Goal: Task Accomplishment & Management: Use online tool/utility

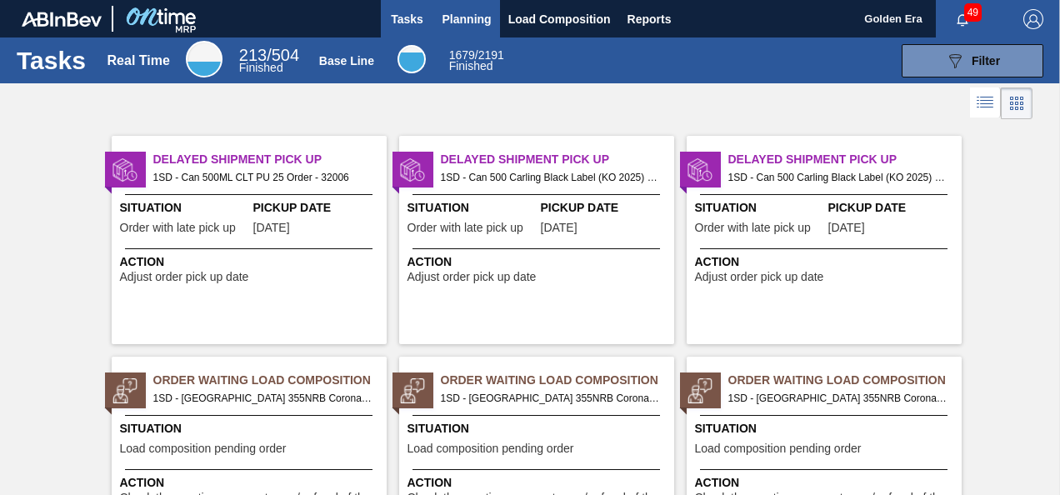
click at [447, 25] on span "Planning" at bounding box center [467, 19] width 49 height 20
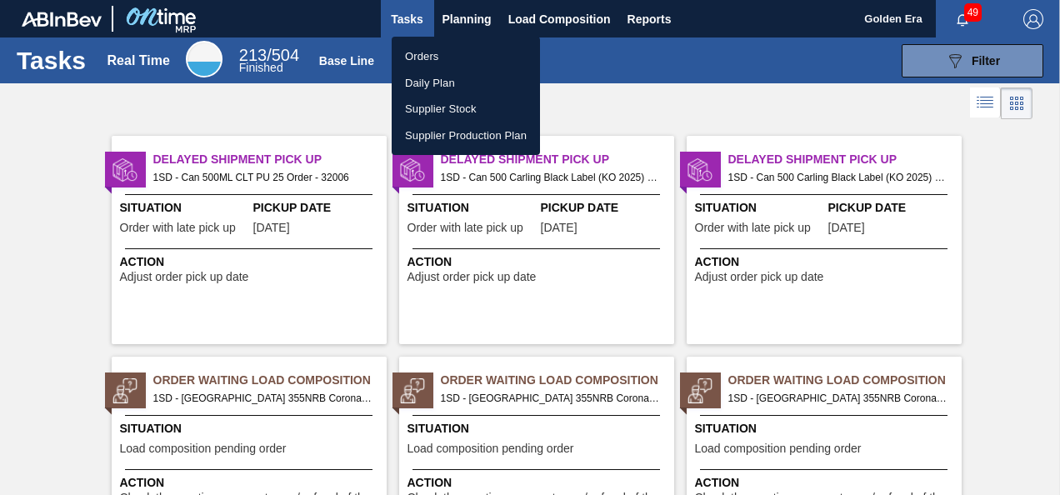
click at [440, 64] on li "Orders" at bounding box center [466, 56] width 148 height 27
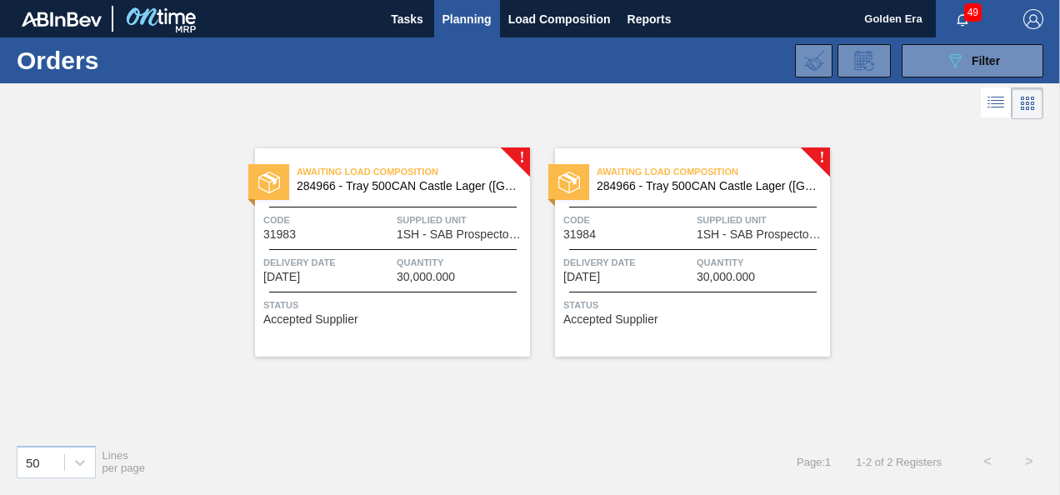
click at [406, 193] on div "Awaiting Load Composition 284966 - Tray 500CAN Castle Lager (Hogwarts)" at bounding box center [392, 180] width 275 height 38
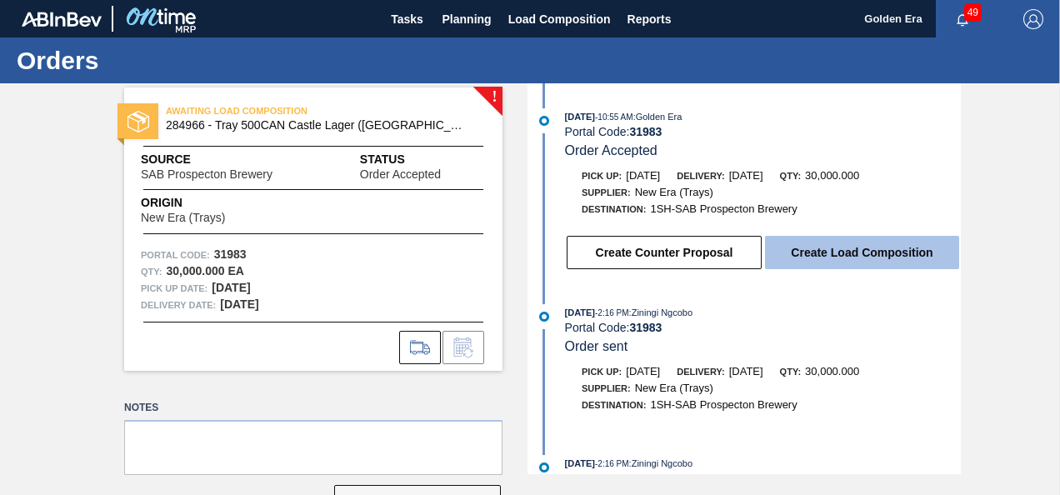
click at [942, 262] on button "Create Load Composition" at bounding box center [862, 252] width 194 height 33
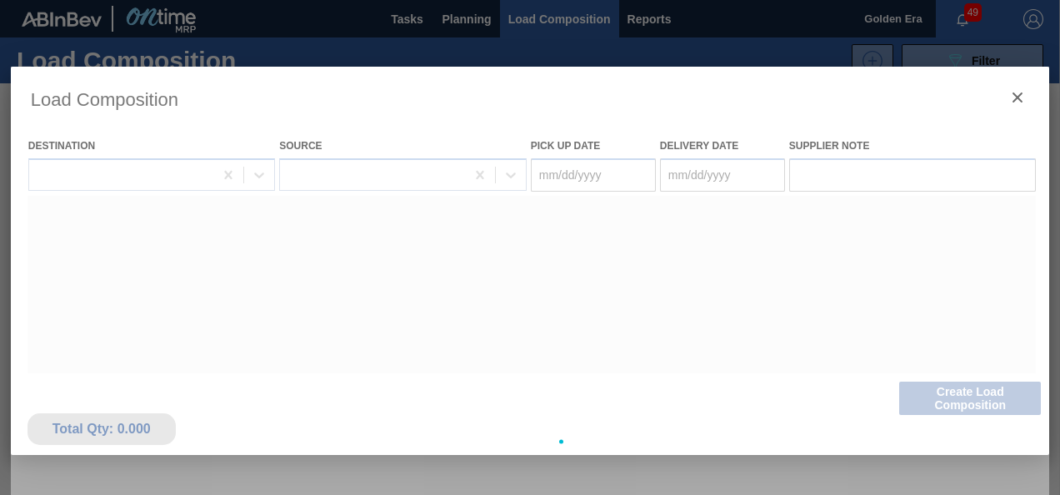
type Date "[DATE]"
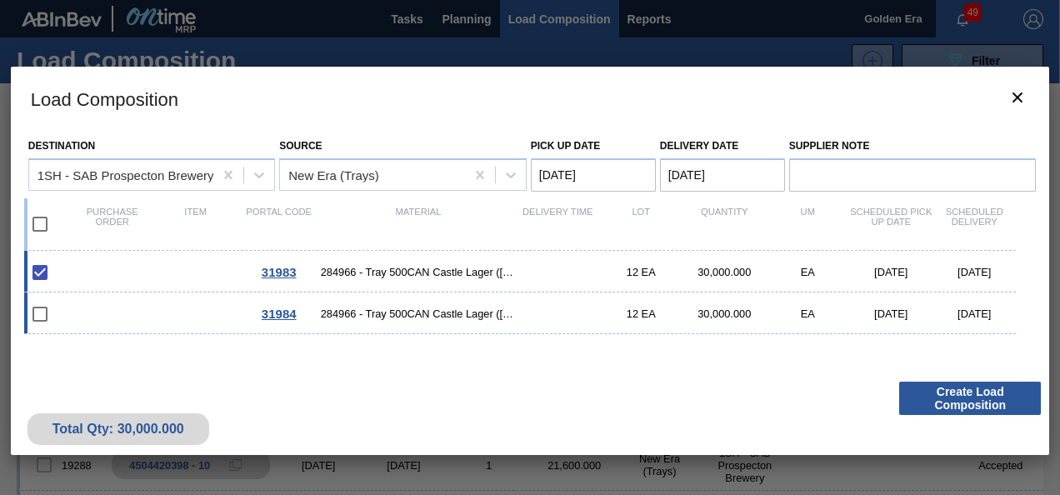
click at [45, 317] on input "checkbox" at bounding box center [40, 314] width 35 height 35
click at [38, 316] on input "checkbox" at bounding box center [40, 314] width 35 height 35
click at [35, 318] on input "checkbox" at bounding box center [40, 314] width 35 height 35
checkbox input "false"
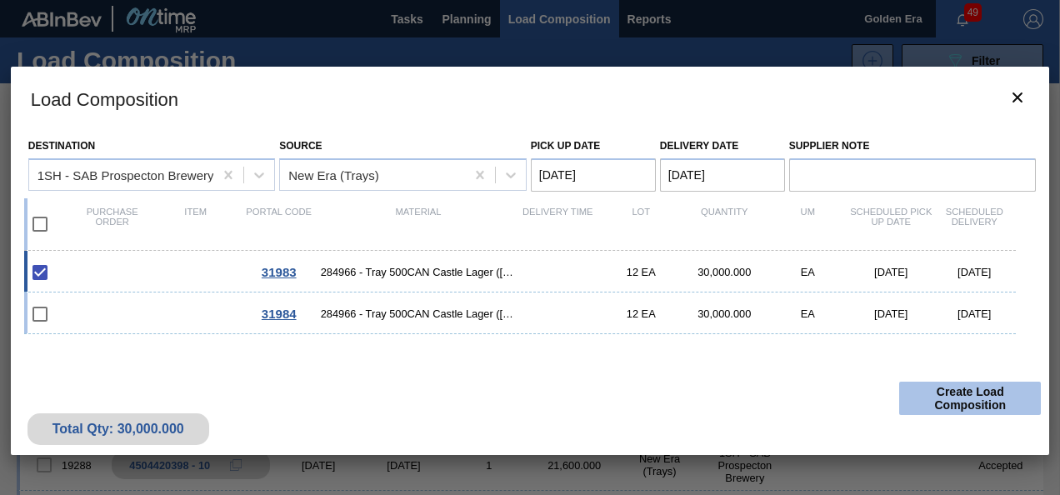
click at [974, 397] on button "Create Load Composition" at bounding box center [970, 398] width 142 height 33
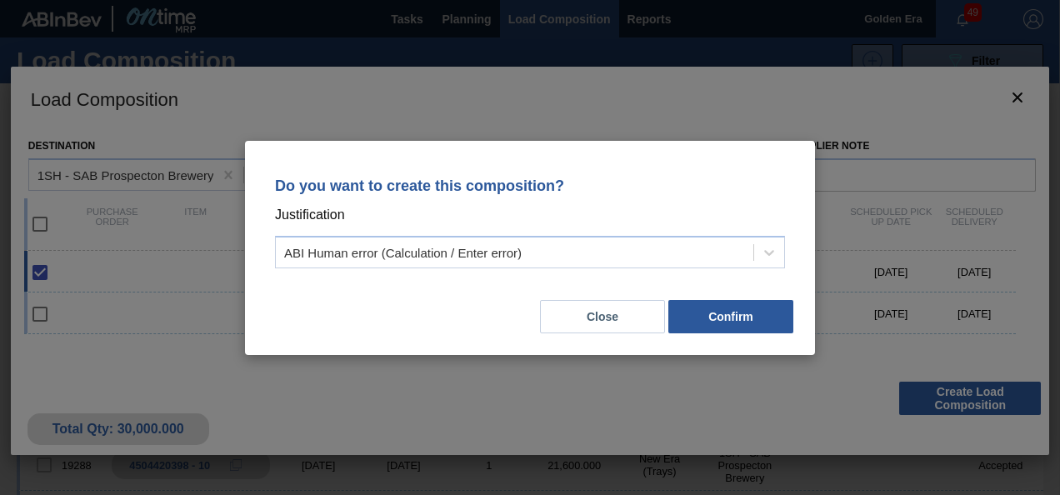
drag, startPoint x: 567, startPoint y: 328, endPoint x: 538, endPoint y: 314, distance: 32.4
click at [538, 314] on div "Close Confirm" at bounding box center [530, 306] width 530 height 57
click at [728, 312] on button "Confirm" at bounding box center [730, 316] width 125 height 33
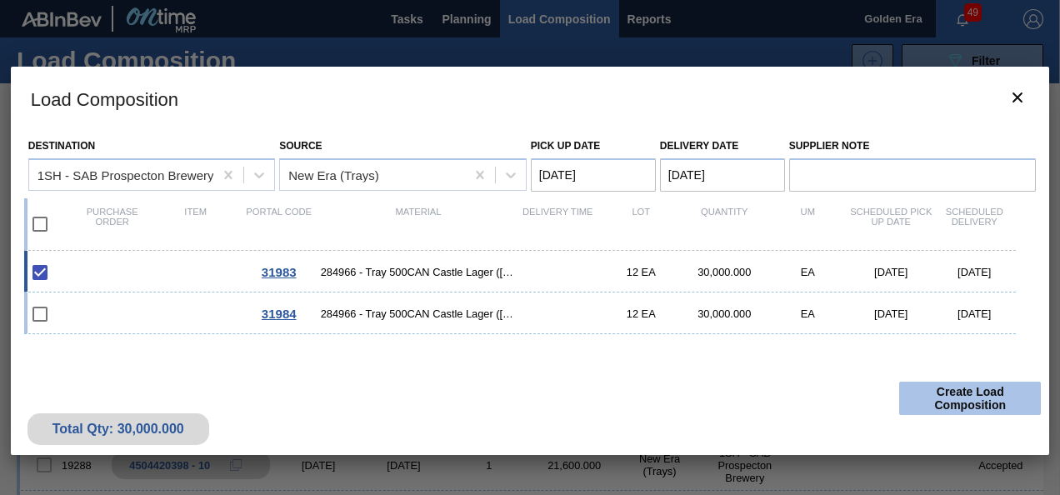
click at [967, 386] on button "Create Load Composition" at bounding box center [970, 398] width 142 height 33
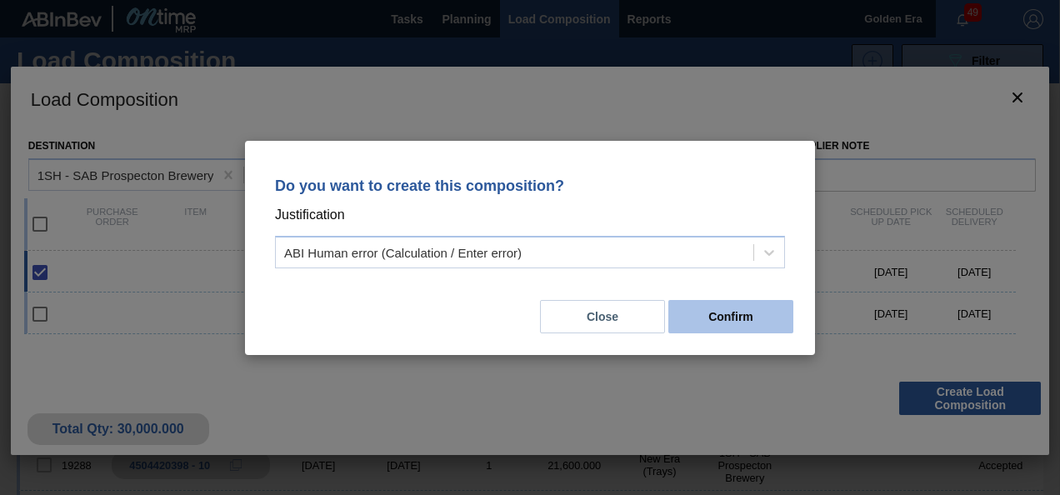
click at [708, 310] on button "Confirm" at bounding box center [730, 316] width 125 height 33
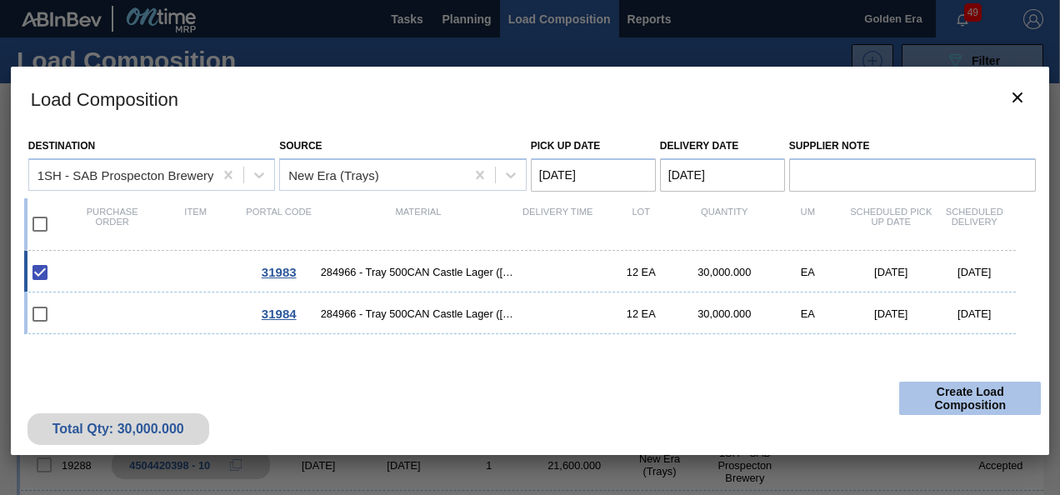
click at [927, 388] on button "Create Load Composition" at bounding box center [970, 398] width 142 height 33
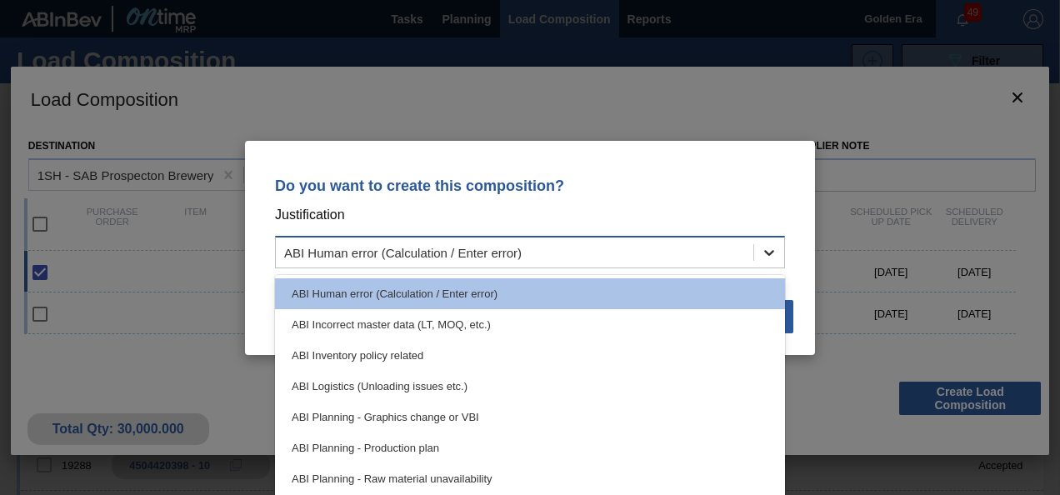
click at [757, 248] on div at bounding box center [769, 253] width 30 height 30
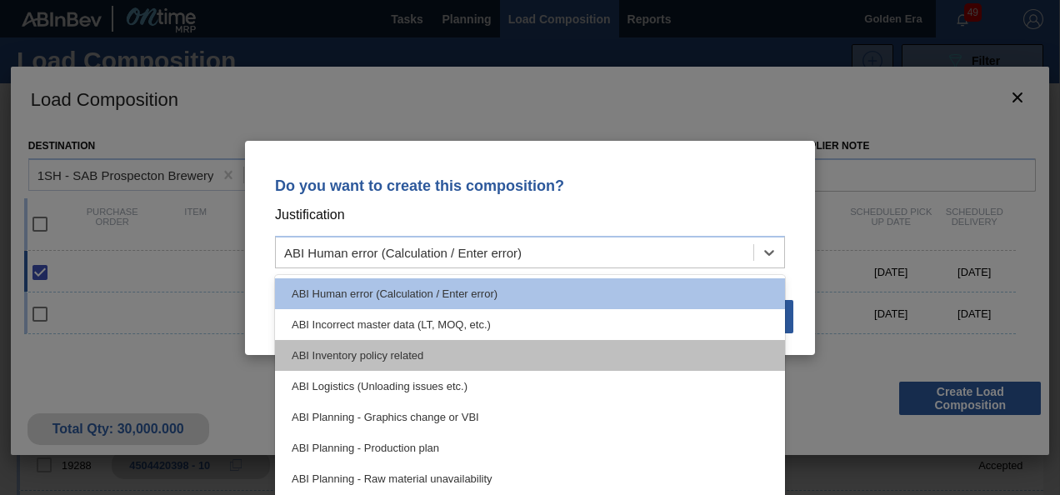
click at [632, 363] on div "ABI Inventory policy related" at bounding box center [530, 355] width 510 height 31
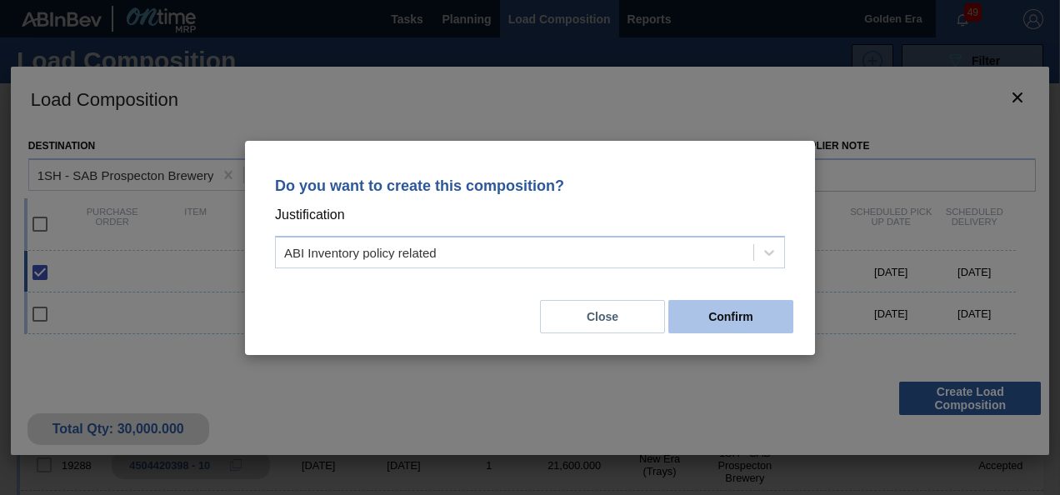
click at [728, 313] on button "Confirm" at bounding box center [730, 316] width 125 height 33
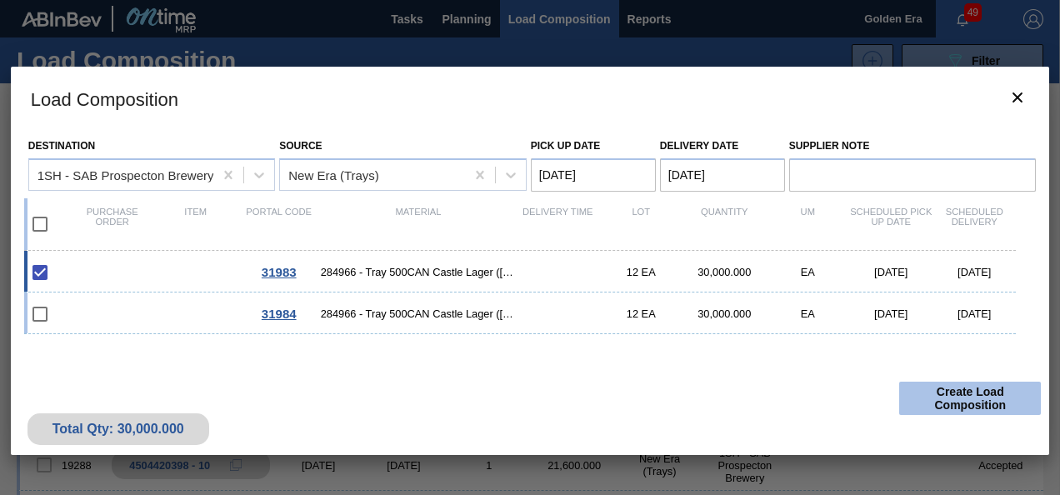
click at [923, 397] on button "Create Load Composition" at bounding box center [970, 398] width 142 height 33
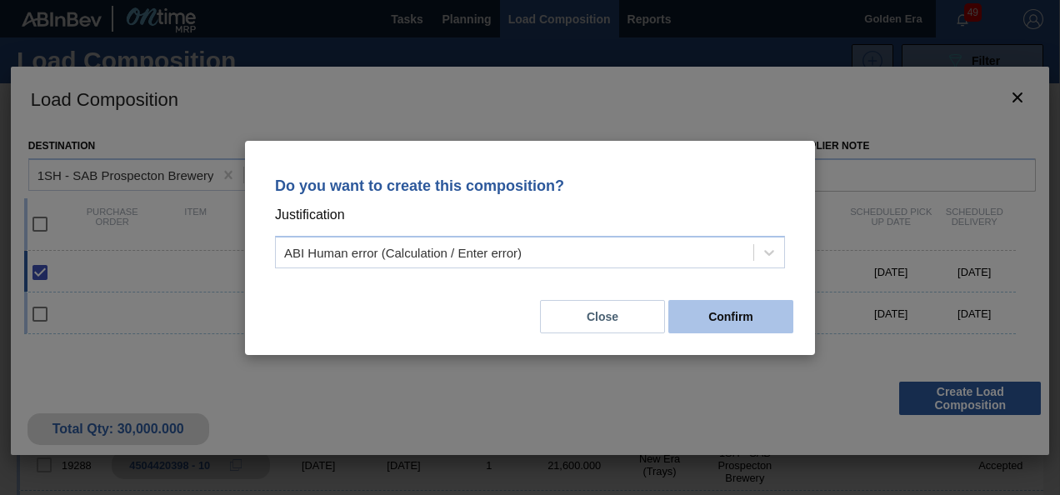
click at [736, 322] on button "Confirm" at bounding box center [730, 316] width 125 height 33
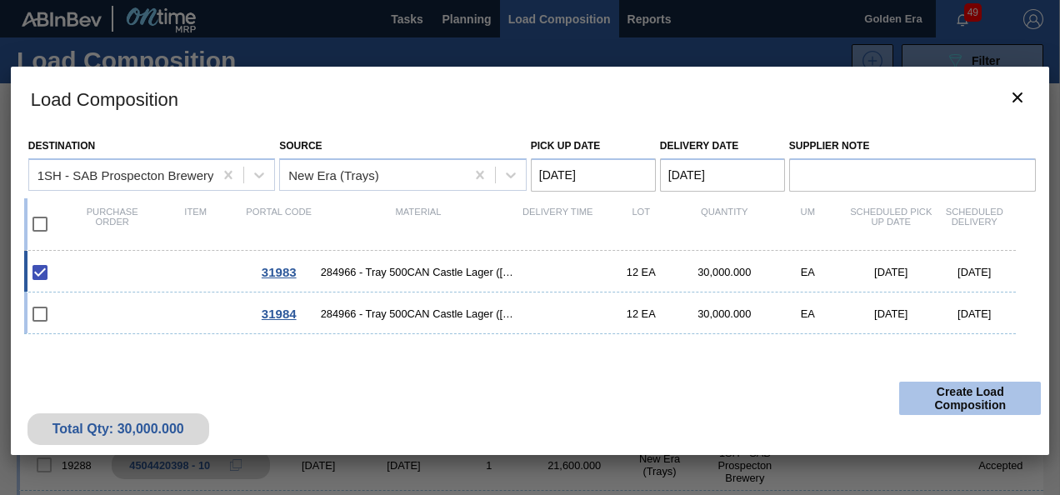
click at [992, 402] on button "Create Load Composition" at bounding box center [970, 398] width 142 height 33
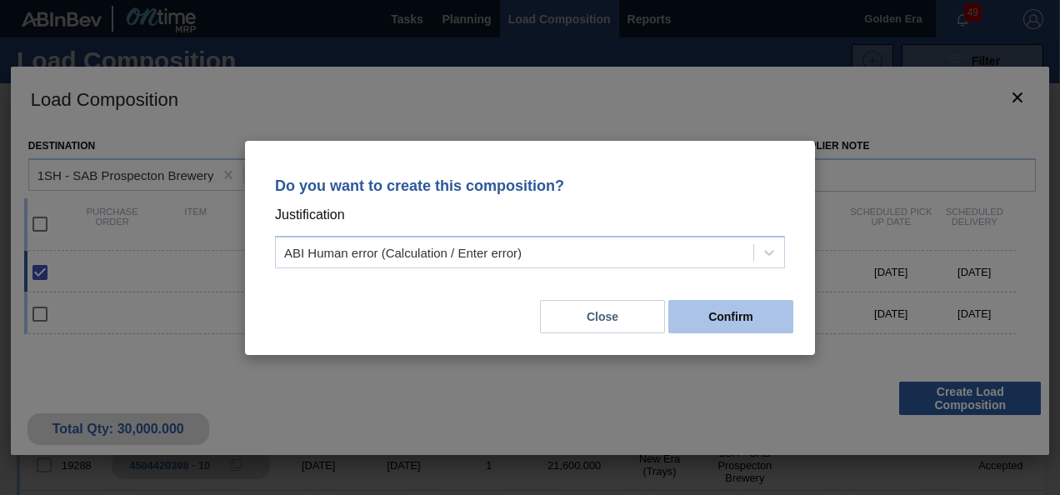
click at [707, 300] on button "Confirm" at bounding box center [730, 316] width 125 height 33
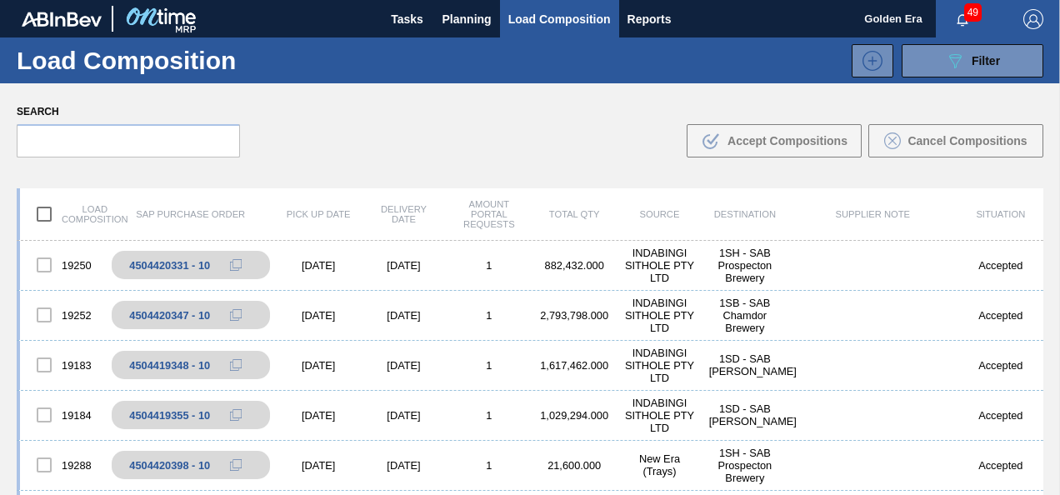
click at [517, 19] on span "Load Composition" at bounding box center [559, 19] width 103 height 20
click at [475, 38] on div "Load Composition 089F7B8B-B2A5-4AFE-B5C0-19BA573D28AC Filter" at bounding box center [530, 61] width 1060 height 46
click at [475, 30] on button "Planning" at bounding box center [467, 19] width 66 height 38
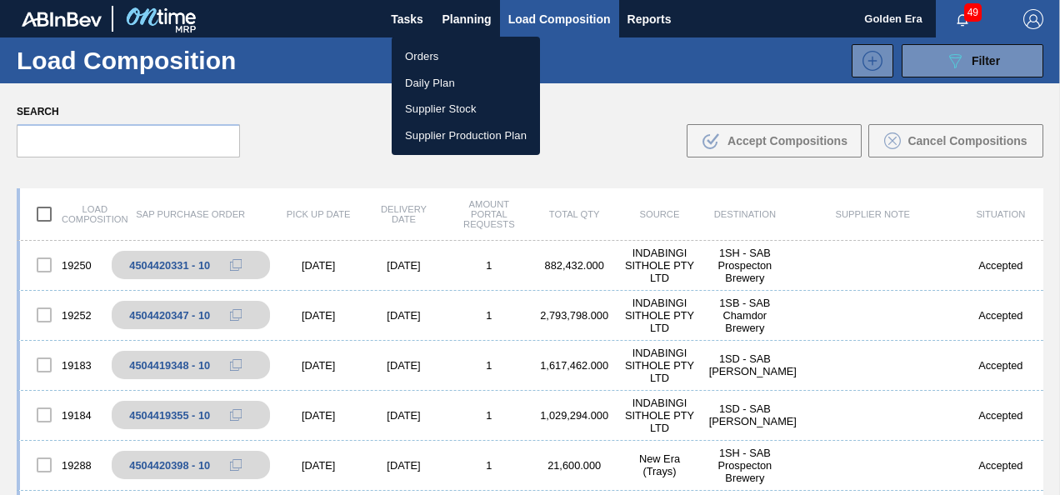
click at [427, 61] on li "Orders" at bounding box center [466, 56] width 148 height 27
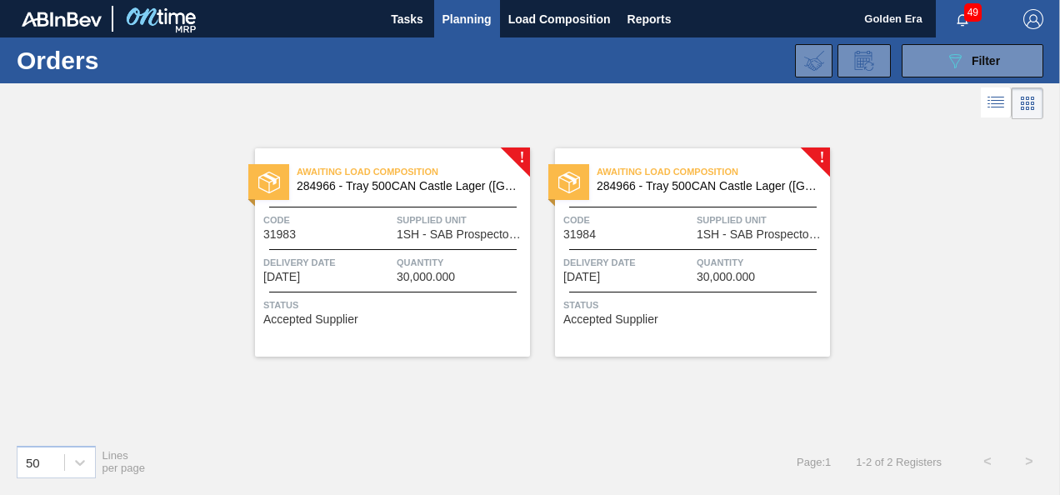
click at [477, 173] on span "Awaiting Load Composition" at bounding box center [413, 171] width 233 height 17
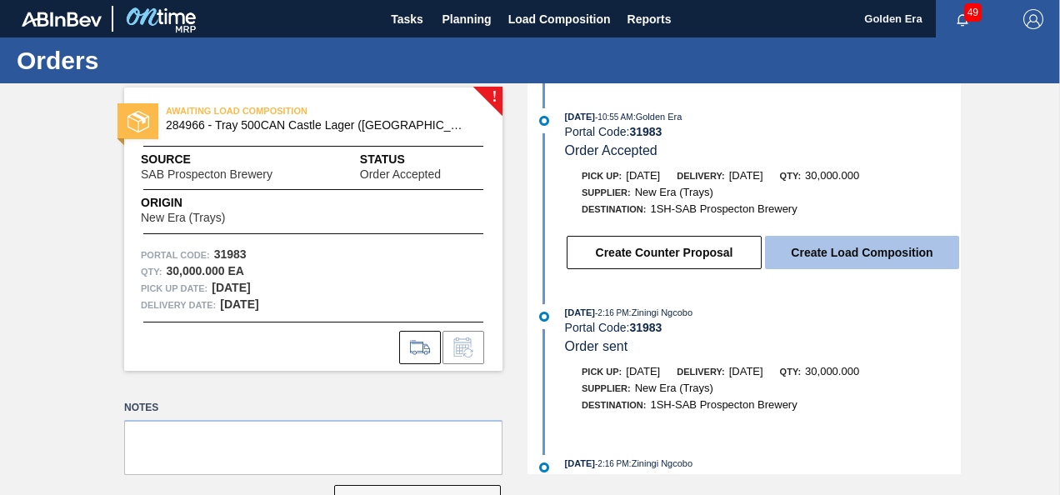
click at [868, 256] on button "Create Load Composition" at bounding box center [862, 252] width 194 height 33
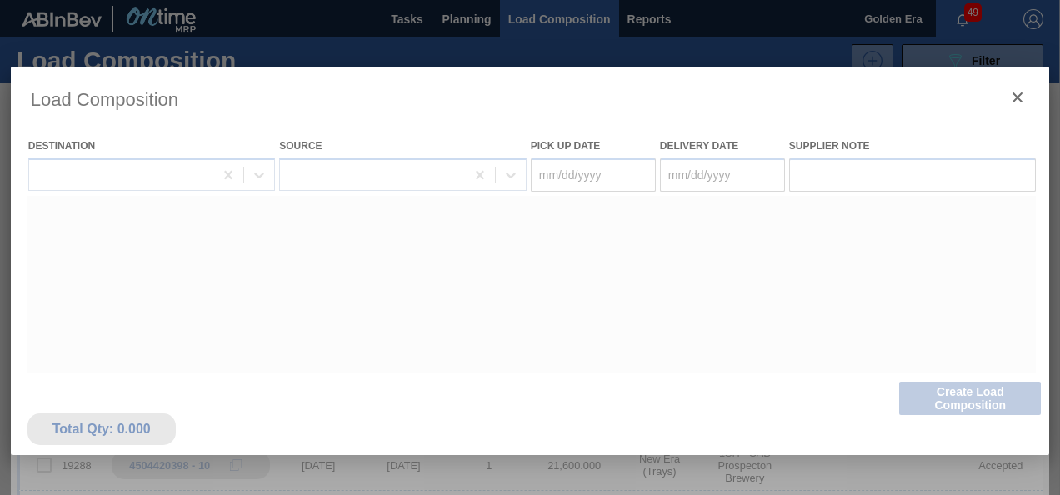
type Date "[DATE]"
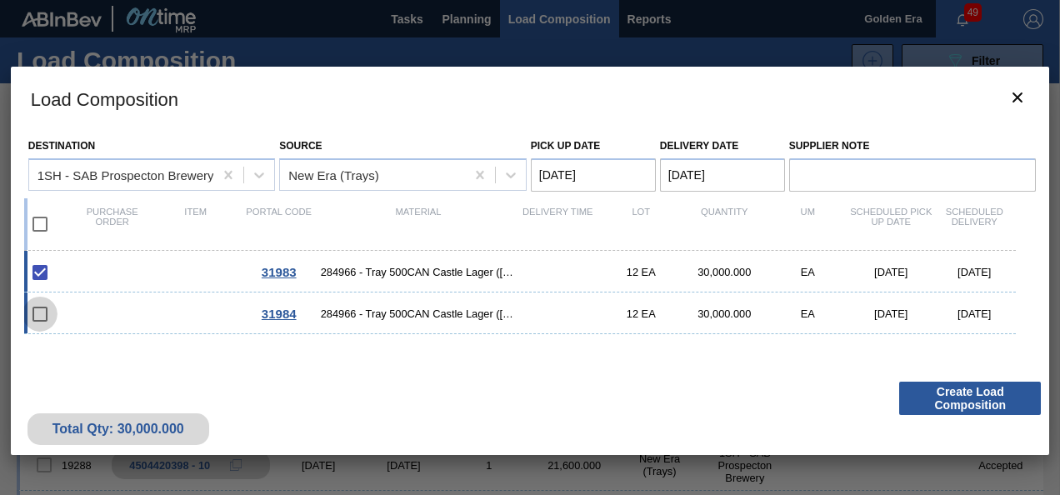
click at [40, 321] on input "checkbox" at bounding box center [40, 314] width 35 height 35
checkbox input "false"
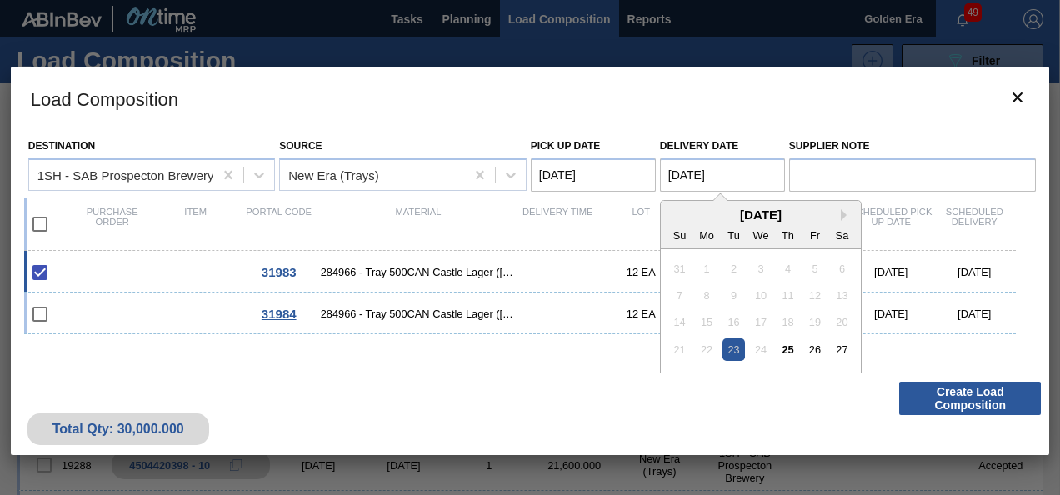
click at [682, 182] on Date "[DATE]" at bounding box center [722, 174] width 125 height 33
click at [813, 348] on div "26" at bounding box center [814, 349] width 23 height 23
type Date "[DATE]"
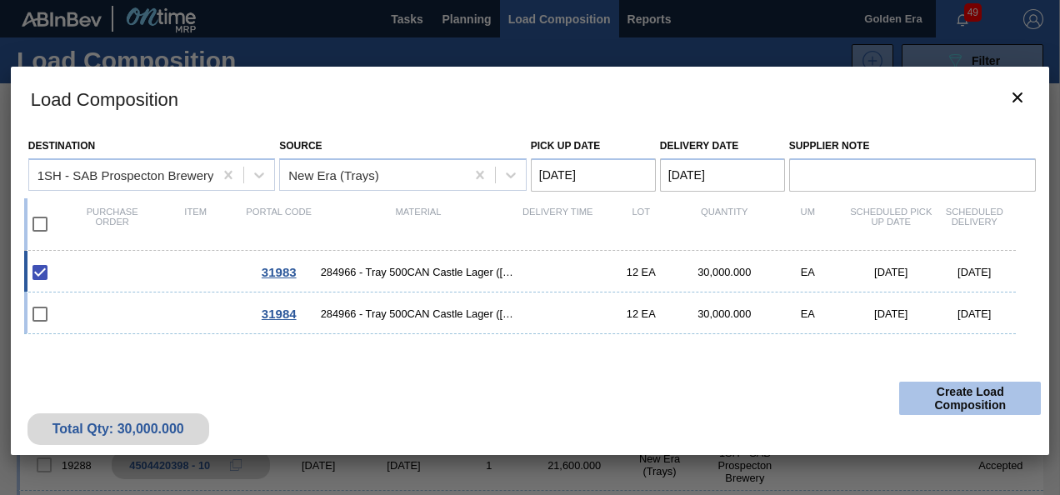
click at [928, 399] on button "Create Load Composition" at bounding box center [970, 398] width 142 height 33
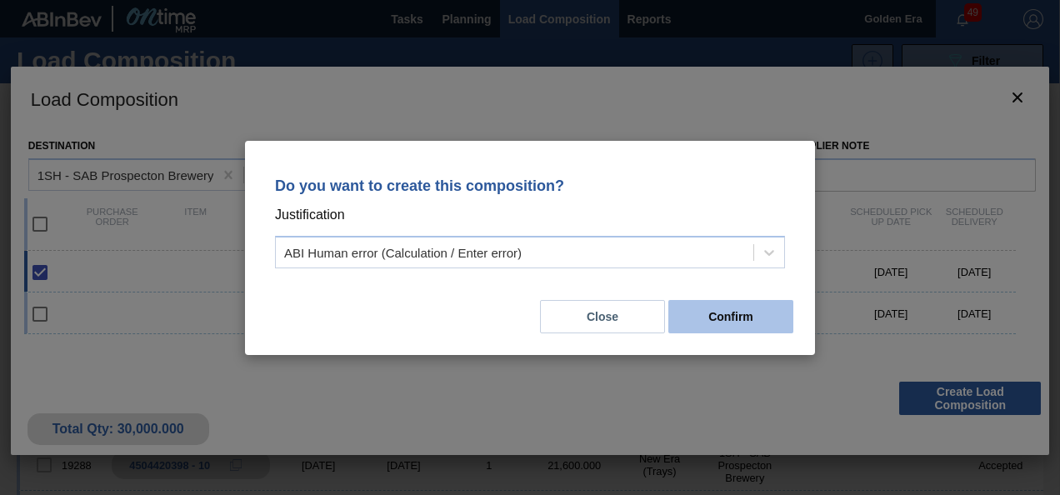
click at [700, 318] on button "Confirm" at bounding box center [730, 316] width 125 height 33
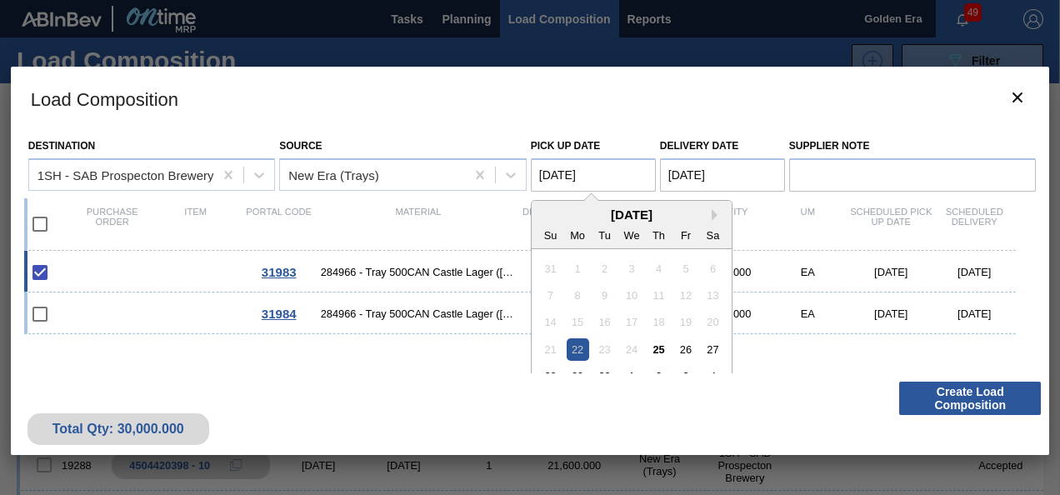
click at [589, 174] on Date "[DATE]" at bounding box center [593, 174] width 125 height 33
click at [658, 352] on div "25" at bounding box center [659, 349] width 23 height 23
type Date "[DATE]"
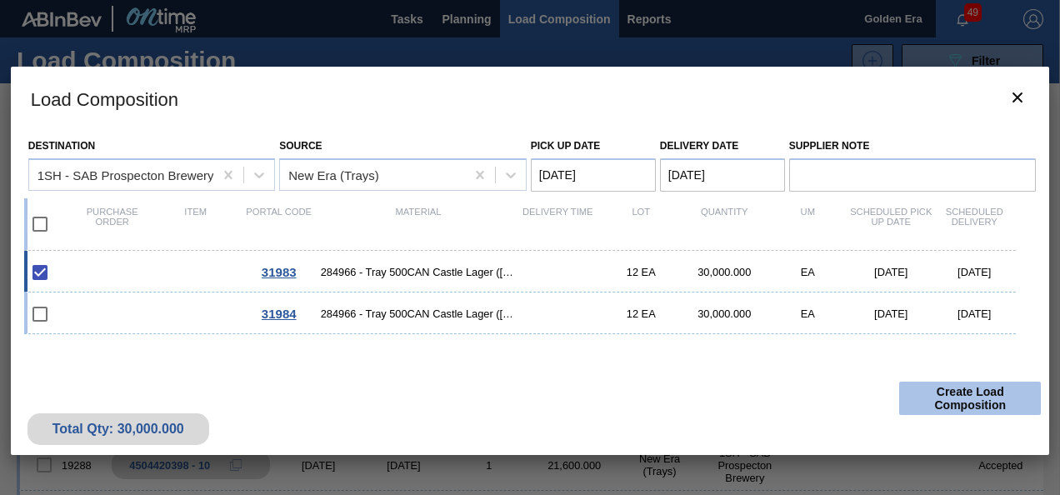
click at [921, 388] on button "Create Load Composition" at bounding box center [970, 398] width 142 height 33
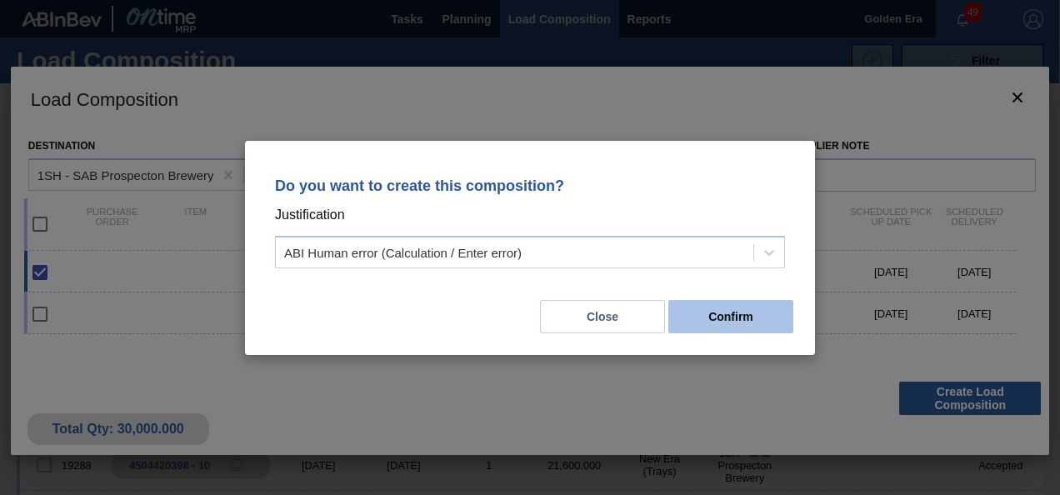
click at [740, 317] on button "Confirm" at bounding box center [730, 316] width 125 height 33
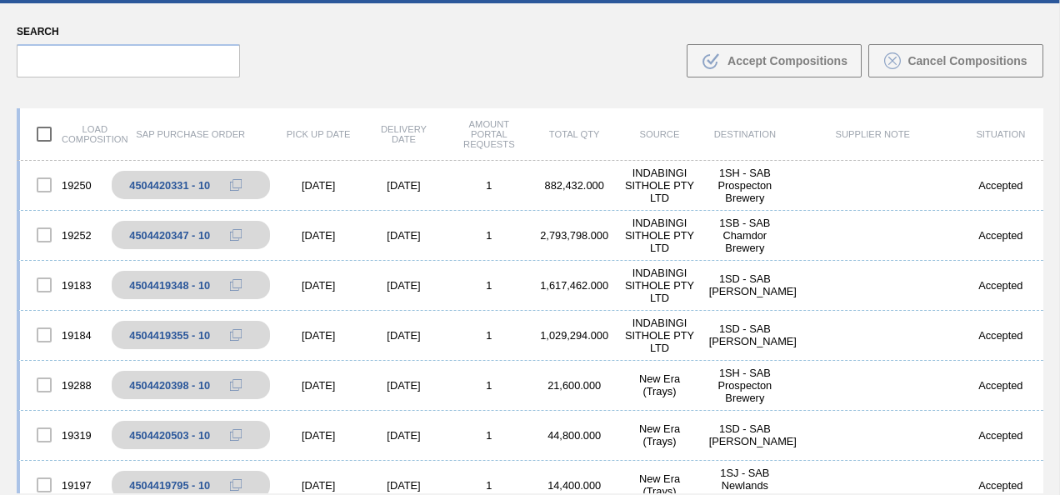
scroll to position [119, 0]
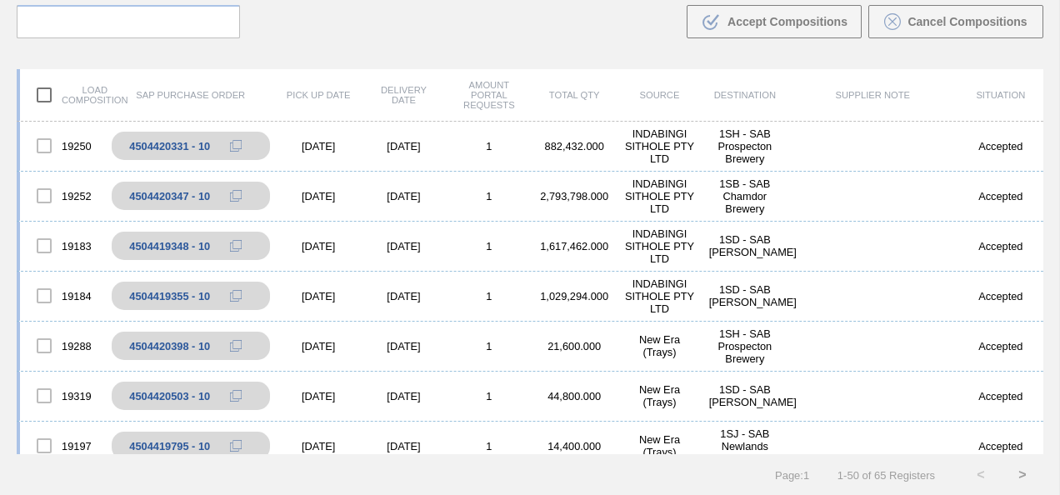
click at [538, 43] on div "Search .b{fill:var(--color-action-default)} Accept Compositions Cancel Composit…" at bounding box center [530, 9] width 1060 height 91
click at [1028, 468] on button ">" at bounding box center [1023, 475] width 42 height 42
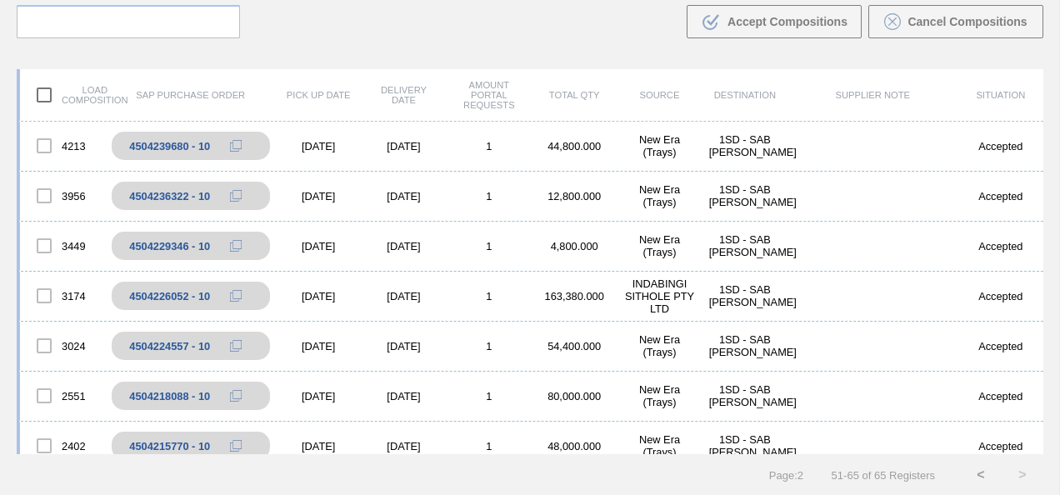
click at [977, 477] on button "<" at bounding box center [981, 475] width 42 height 42
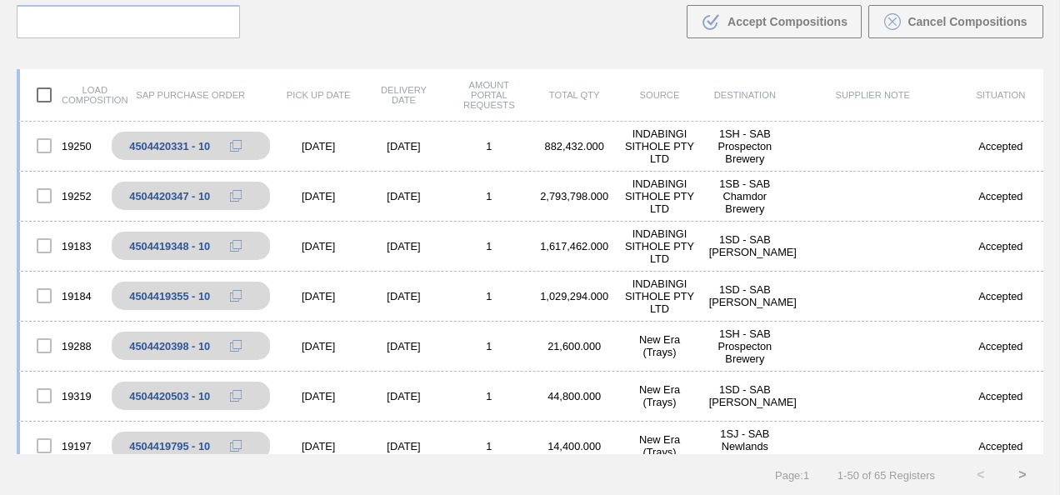
click at [1025, 479] on button ">" at bounding box center [1023, 475] width 42 height 42
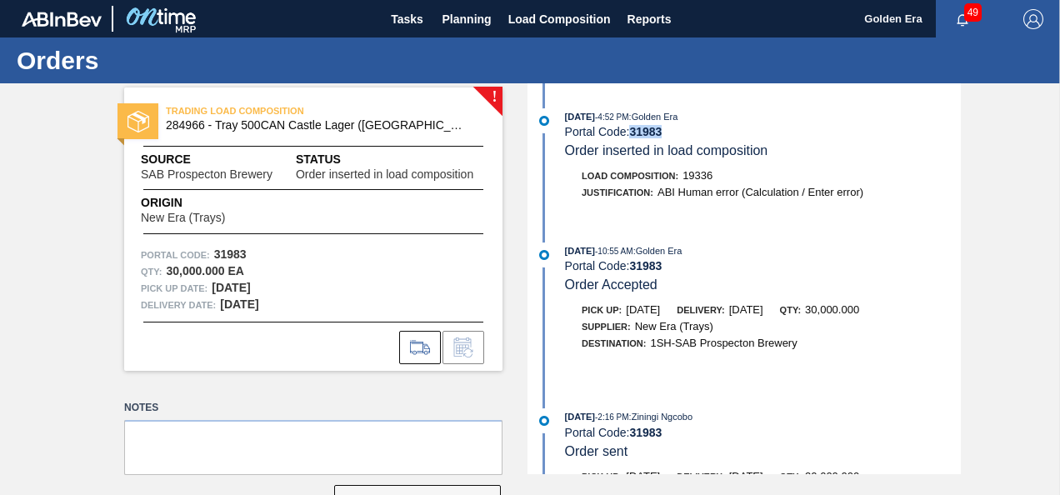
drag, startPoint x: 666, startPoint y: 132, endPoint x: 632, endPoint y: 133, distance: 34.2
click at [632, 133] on div "Portal Code: 31983" at bounding box center [763, 131] width 396 height 13
copy strong "31983"
click at [528, 16] on span "Load Composition" at bounding box center [559, 19] width 103 height 20
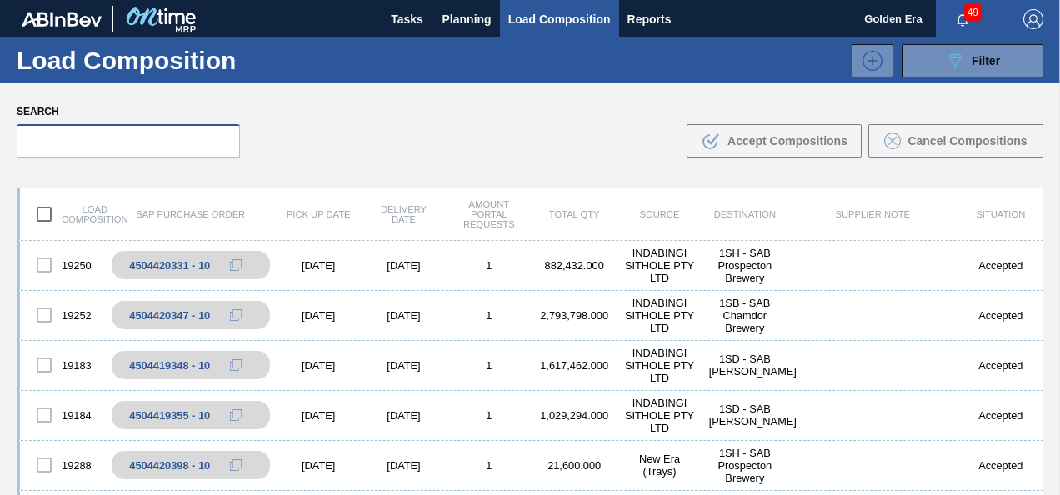
click at [76, 145] on input "text" at bounding box center [128, 140] width 223 height 33
paste input "31983"
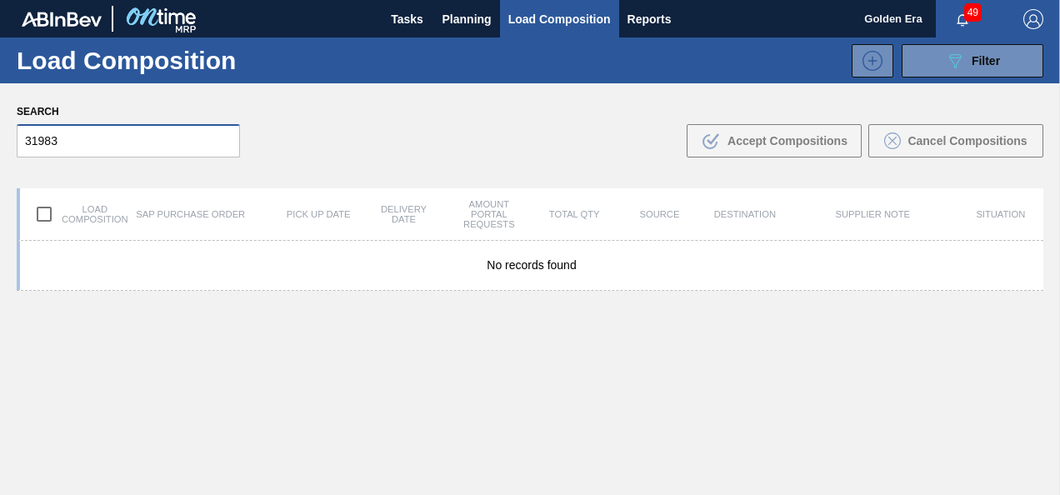
click at [25, 141] on input "31983" at bounding box center [128, 140] width 223 height 33
type input "31983"
click at [463, 127] on div "Search 31983 .b{fill:var(--color-action-default)} Accept Compositions Cancel Co…" at bounding box center [530, 128] width 1060 height 91
click at [464, 11] on span "Planning" at bounding box center [467, 19] width 49 height 20
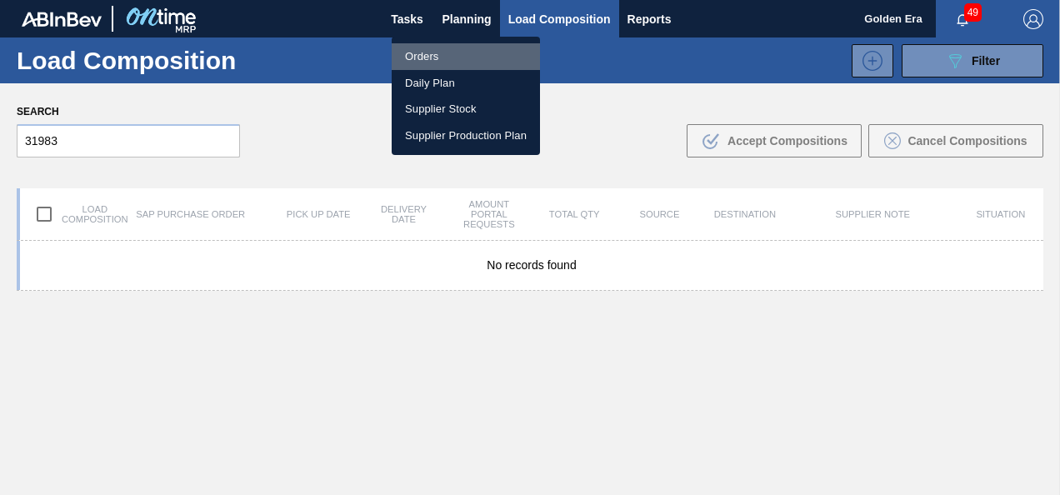
click at [423, 56] on li "Orders" at bounding box center [466, 56] width 148 height 27
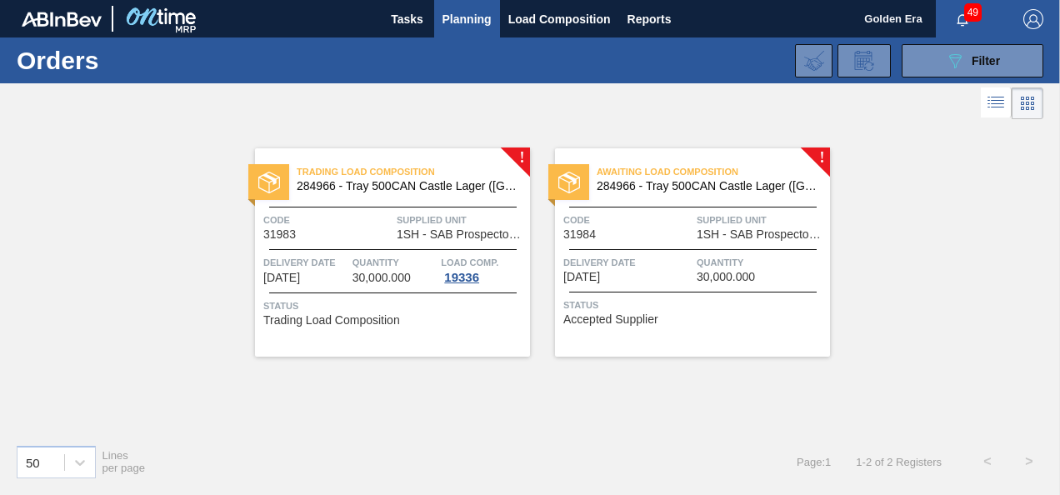
click at [387, 175] on span "Trading Load Composition" at bounding box center [413, 171] width 233 height 17
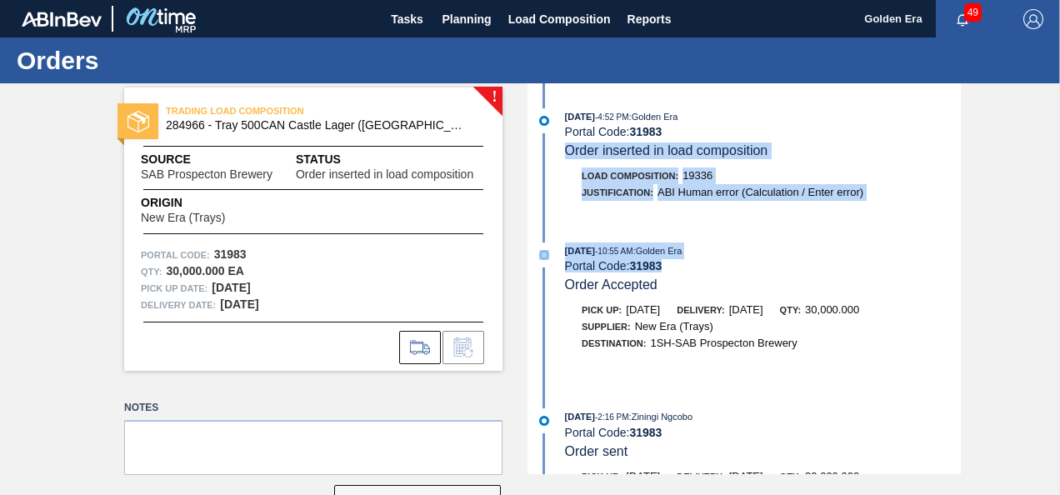
drag, startPoint x: 957, startPoint y: 273, endPoint x: 899, endPoint y: 118, distance: 166.1
click at [899, 118] on div "09/25/2025 - 4:52 PM : Golden Era Portal Code: 31983 Order inserted in load com…" at bounding box center [746, 278] width 429 height 391
click at [677, 129] on div "Portal Code: 31983" at bounding box center [763, 131] width 396 height 13
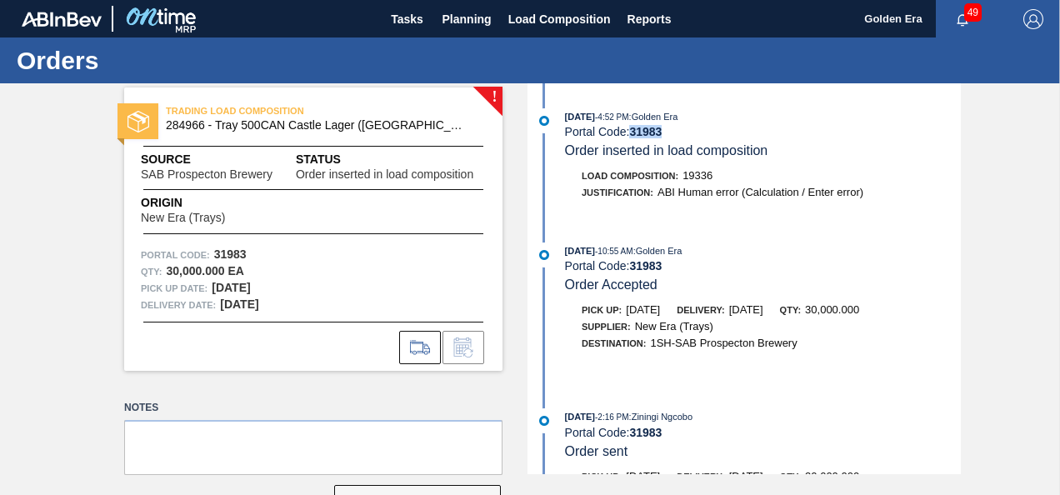
drag, startPoint x: 677, startPoint y: 129, endPoint x: 633, endPoint y: 133, distance: 43.5
click at [633, 133] on div "Portal Code: 31983" at bounding box center [763, 131] width 396 height 13
copy strong "31983"
click at [518, 21] on span "Load Composition" at bounding box center [559, 19] width 103 height 20
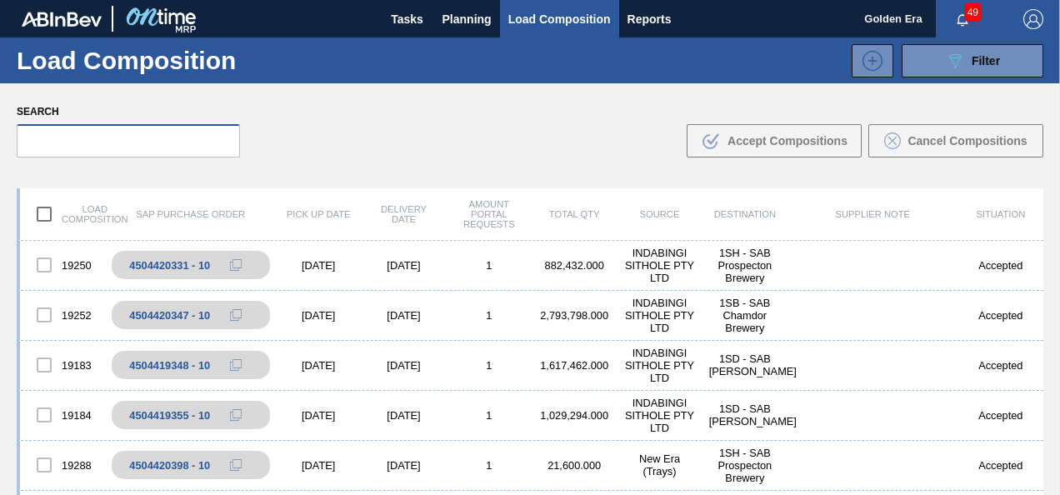
click at [128, 138] on input "text" at bounding box center [128, 140] width 223 height 33
paste input "31983"
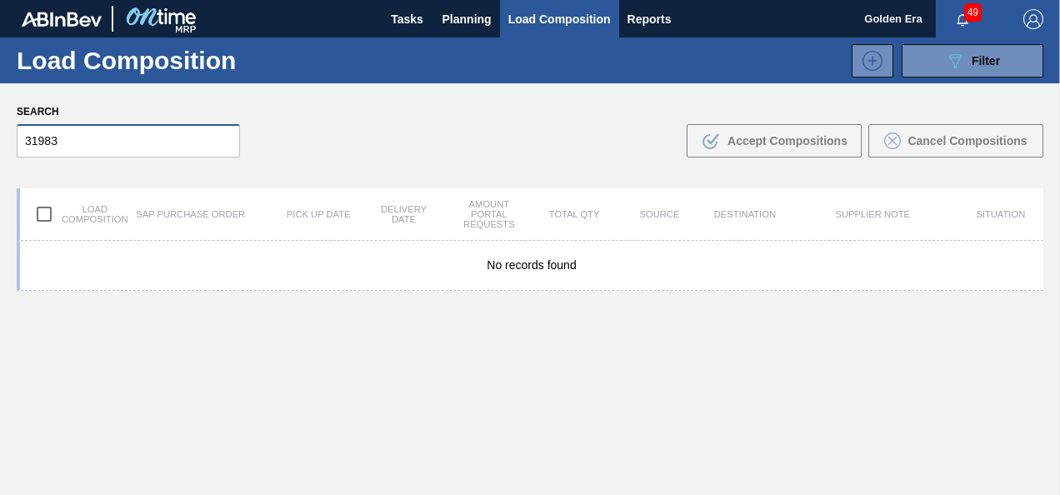
type input "31983"
click at [488, 128] on div "Search 31983 .b{fill:var(--color-action-default)} Accept Compositions Cancel Co…" at bounding box center [530, 128] width 1060 height 91
click at [1030, 12] on img "button" at bounding box center [1033, 19] width 20 height 20
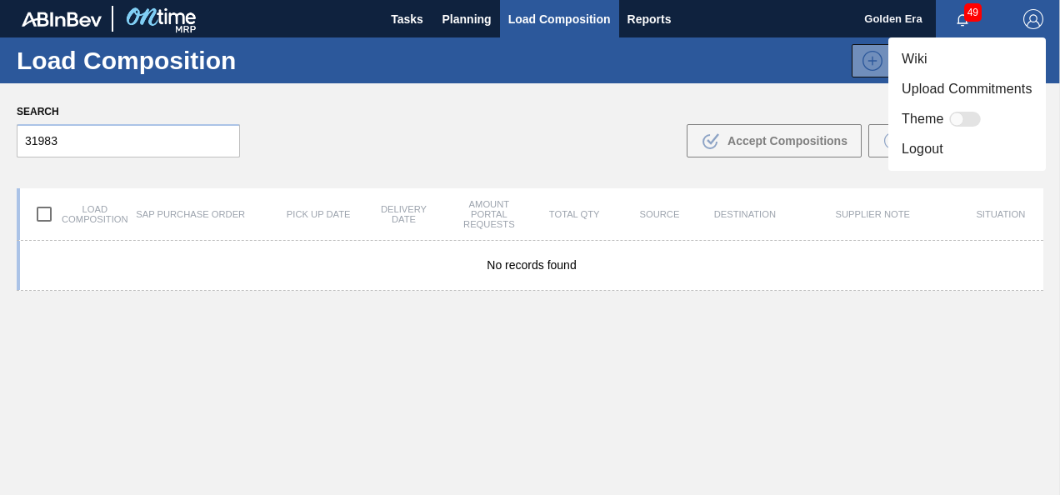
click at [917, 145] on li "Logout" at bounding box center [967, 149] width 158 height 30
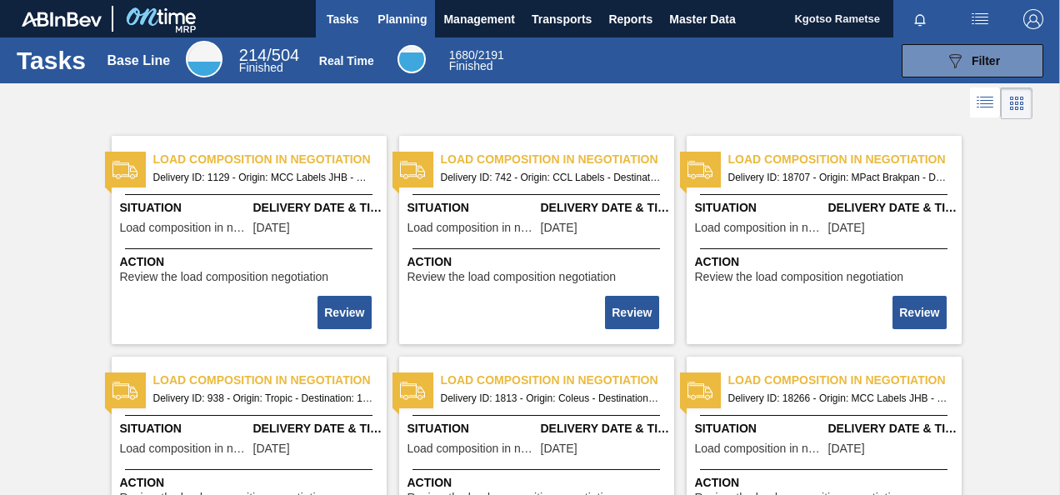
click at [385, 36] on button "Planning" at bounding box center [402, 19] width 66 height 38
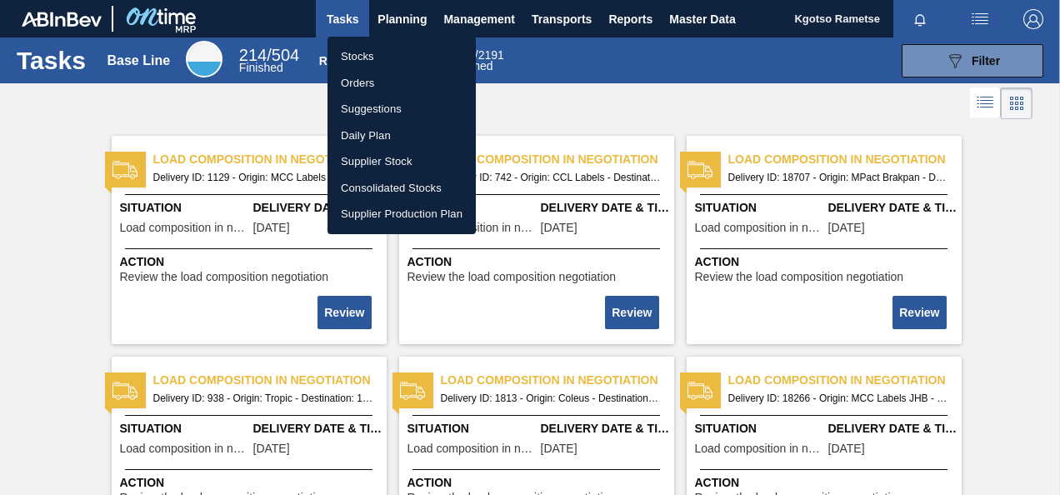
click at [363, 83] on li "Orders" at bounding box center [402, 83] width 148 height 27
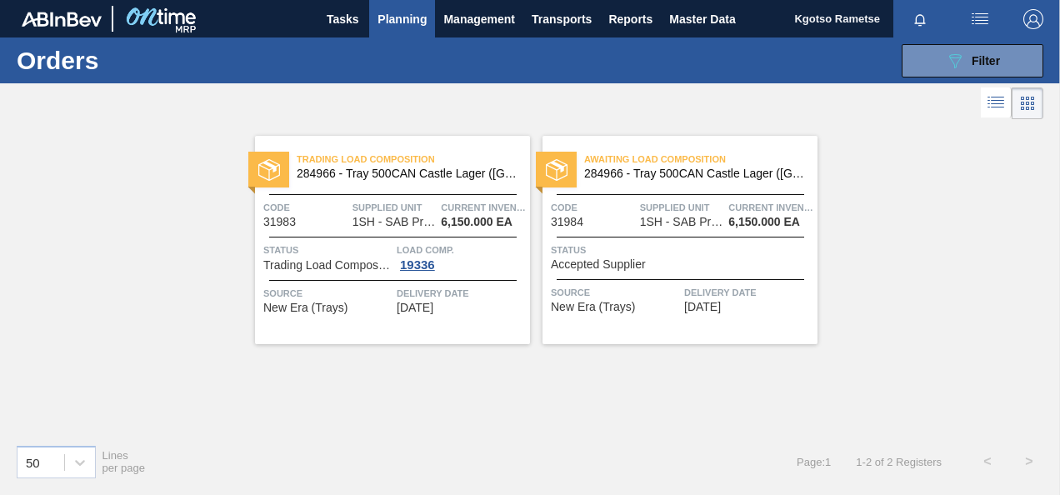
click at [398, 163] on span "Trading Load Composition" at bounding box center [413, 159] width 233 height 17
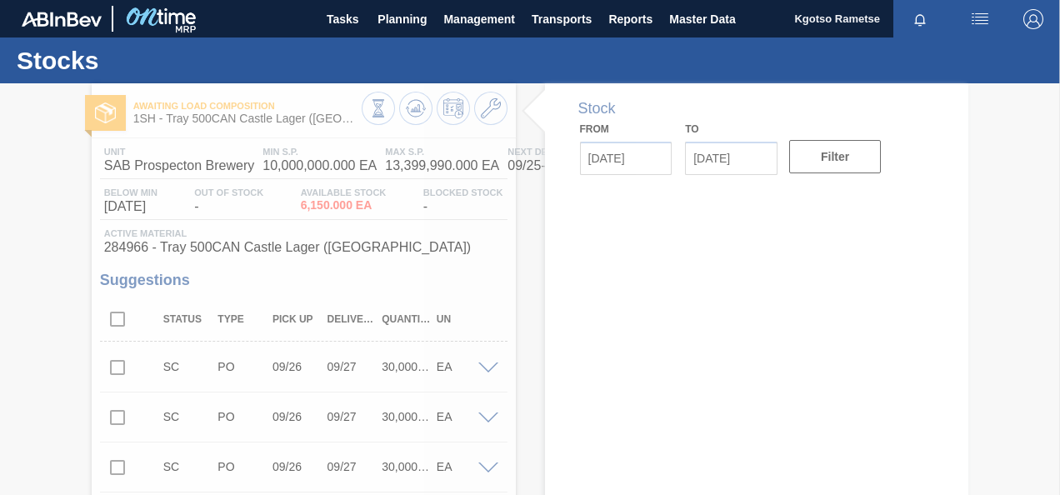
type input "[DATE]"
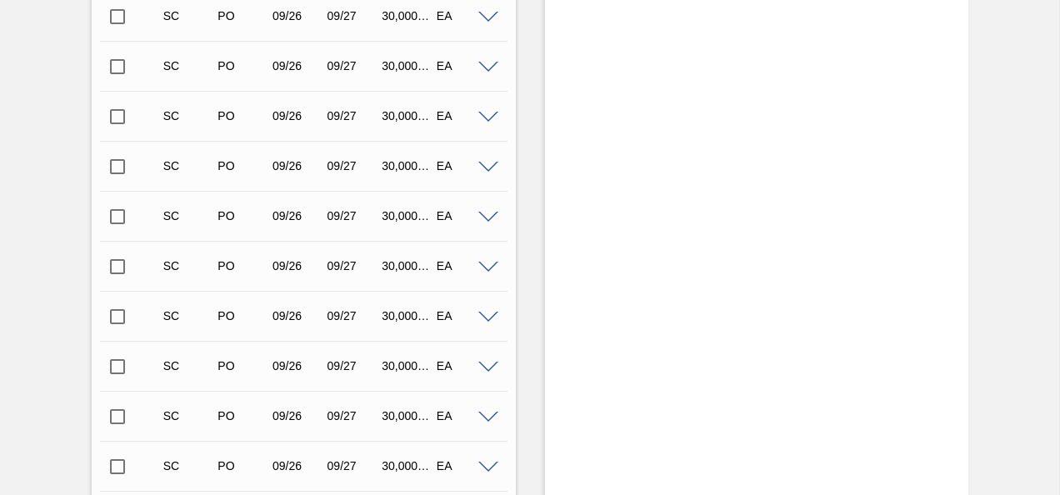
scroll to position [22438, 0]
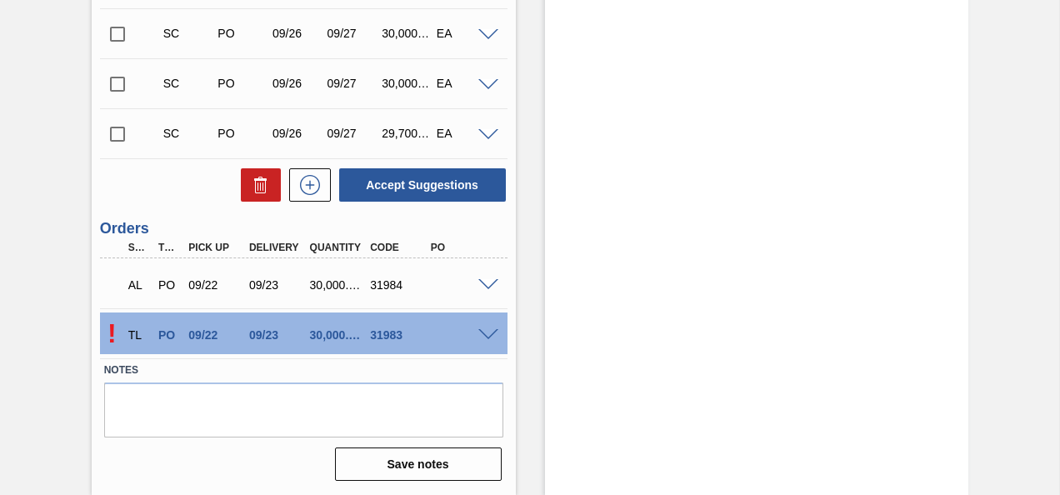
click at [490, 335] on span at bounding box center [488, 335] width 20 height 13
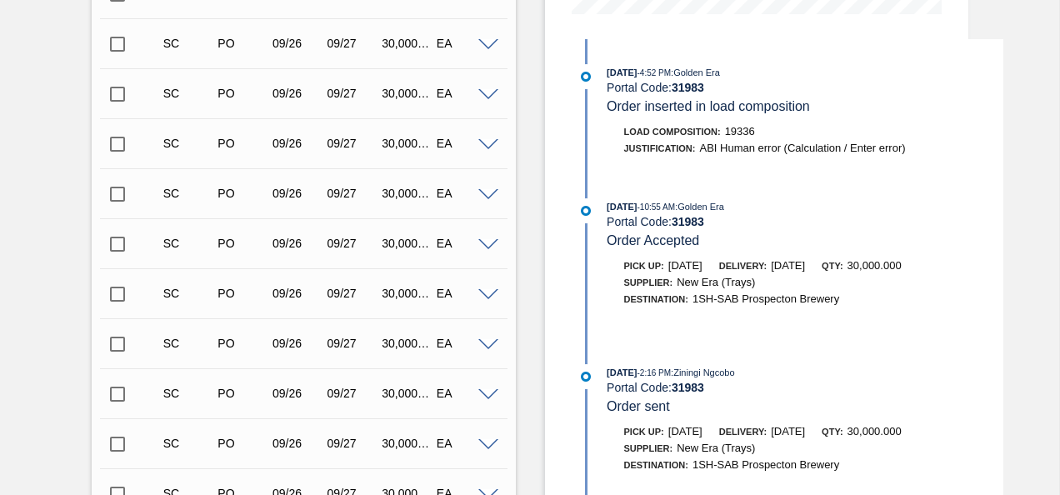
scroll to position [499, 0]
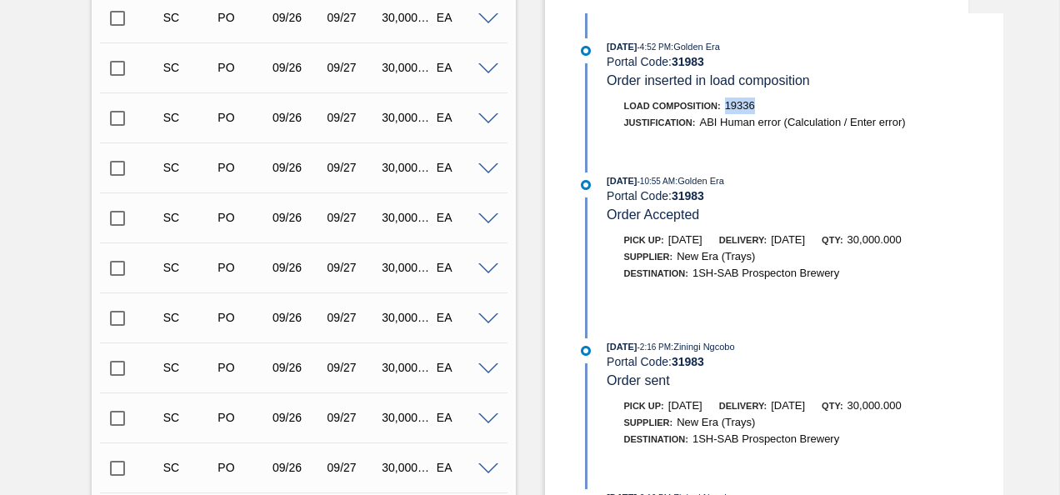
drag, startPoint x: 756, startPoint y: 101, endPoint x: 724, endPoint y: 105, distance: 31.9
click at [724, 105] on div "Load Composition : 19336" at bounding box center [806, 106] width 396 height 17
copy span "19336"
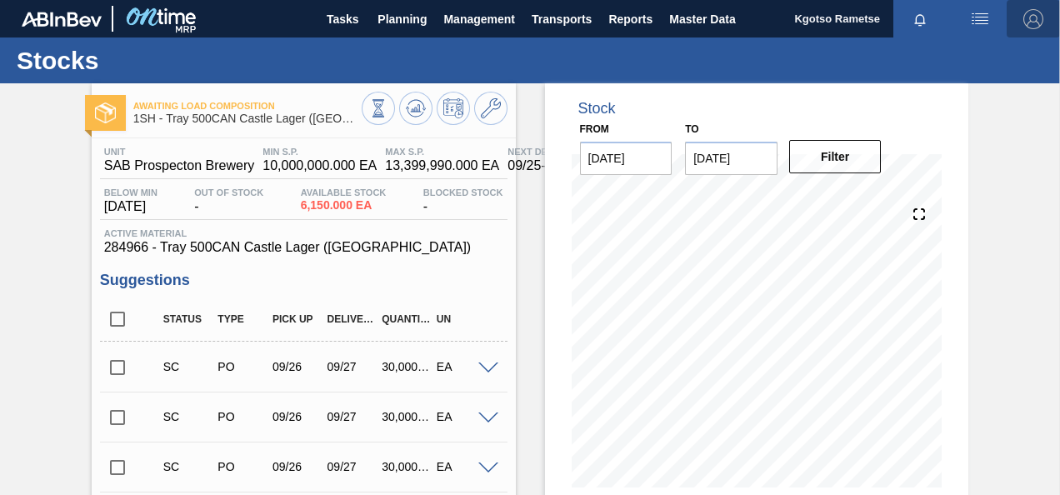
click at [1020, 23] on span "button" at bounding box center [1033, 19] width 40 height 20
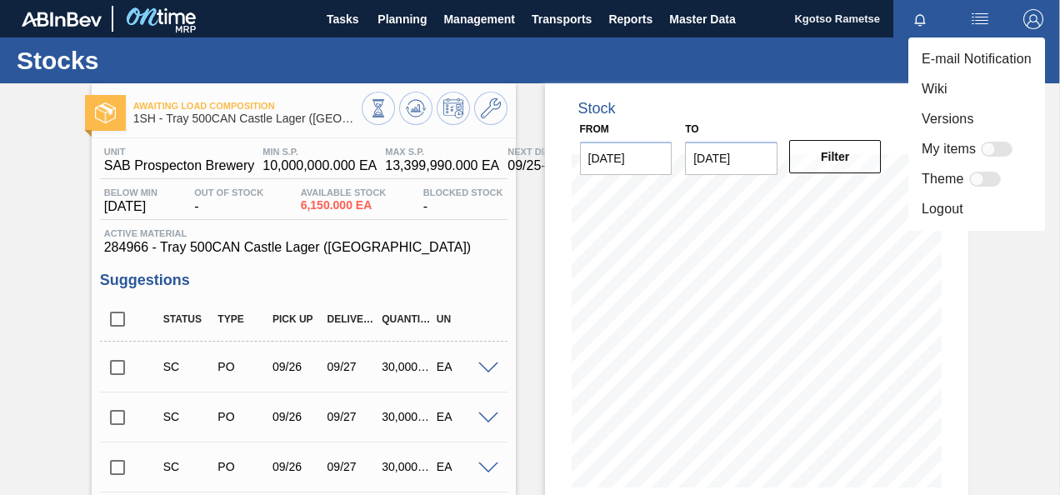
click at [960, 212] on li "Logout" at bounding box center [976, 209] width 137 height 30
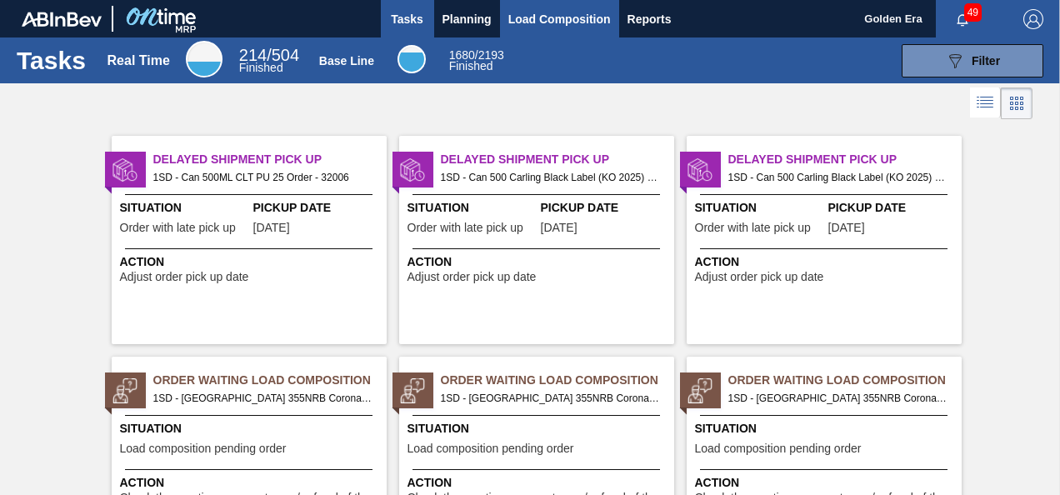
click at [538, 24] on span "Load Composition" at bounding box center [559, 19] width 103 height 20
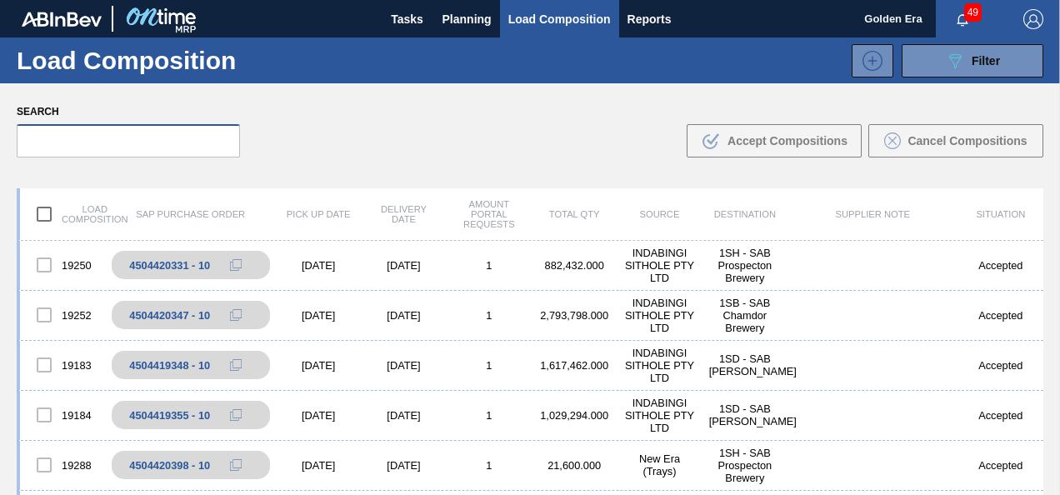
click at [148, 138] on input "text" at bounding box center [128, 140] width 223 height 33
paste input "19336"
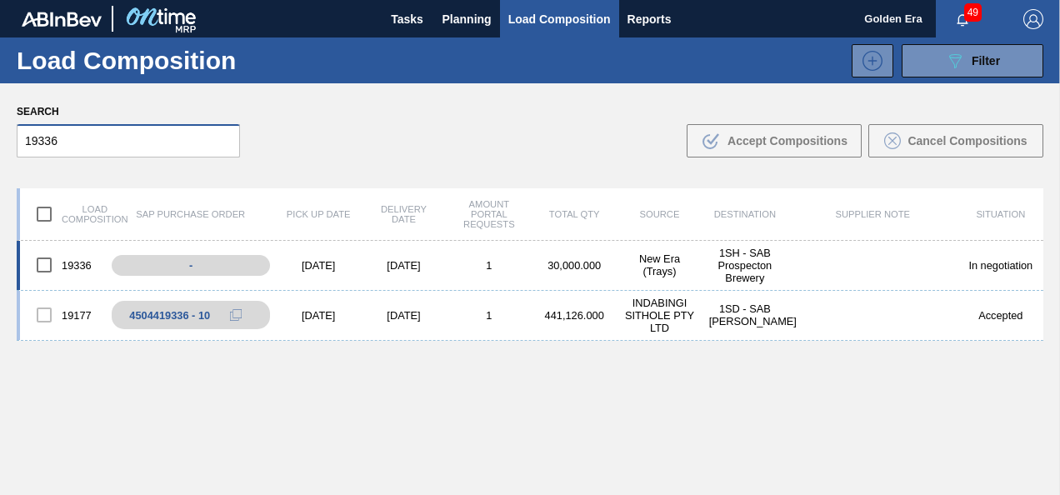
type input "19336"
click at [43, 265] on input "checkbox" at bounding box center [44, 265] width 35 height 35
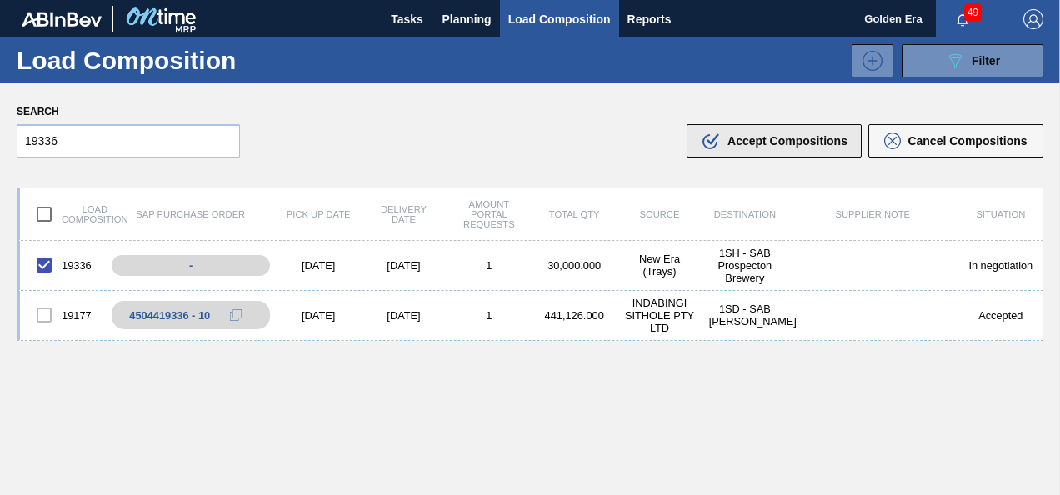
click at [763, 138] on span "Accept Compositions" at bounding box center [788, 140] width 120 height 13
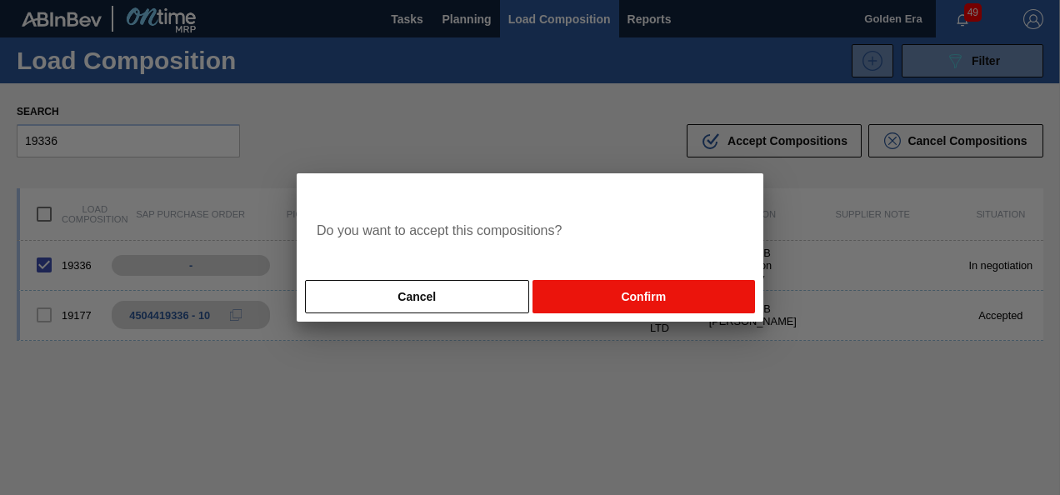
click at [617, 308] on button "Confirm" at bounding box center [644, 296] width 223 height 33
checkbox input "false"
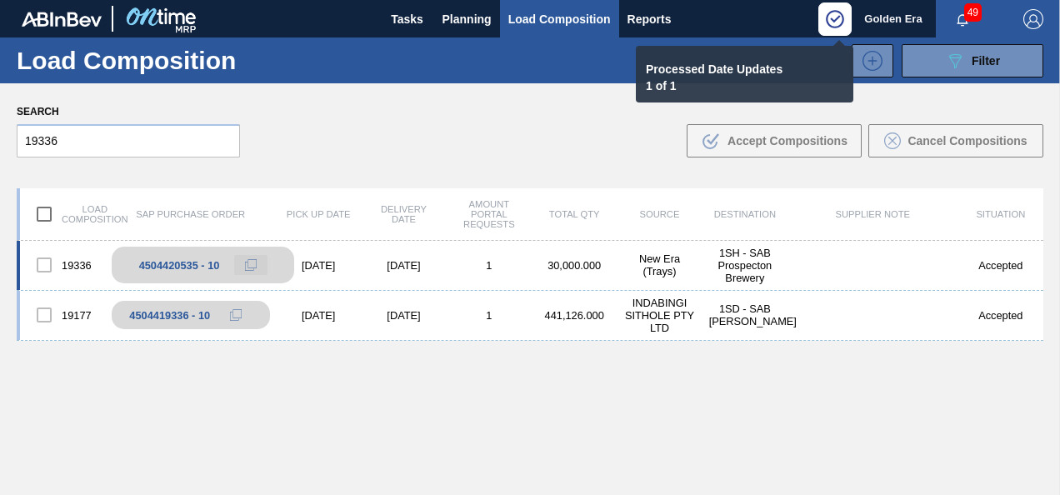
click at [253, 264] on icon at bounding box center [251, 265] width 12 height 12
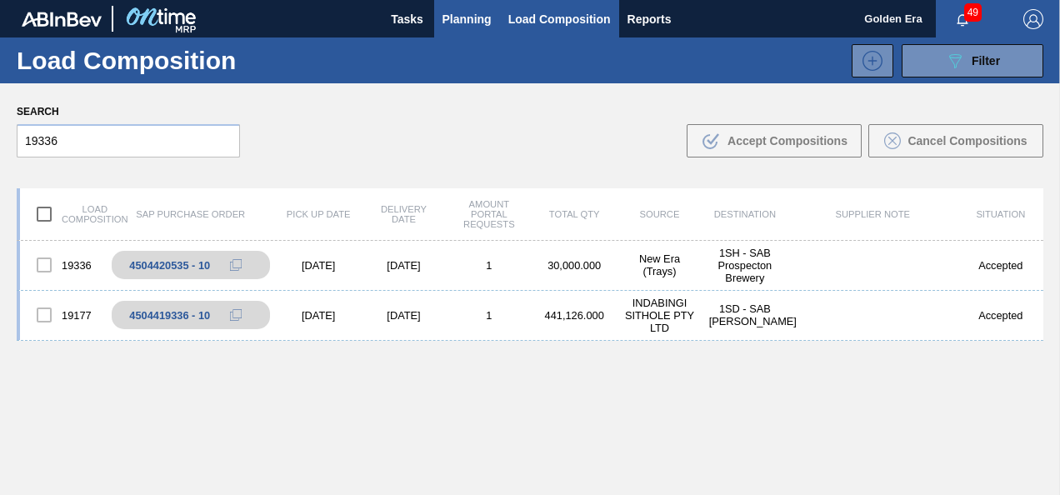
click at [478, 19] on span "Planning" at bounding box center [467, 19] width 49 height 20
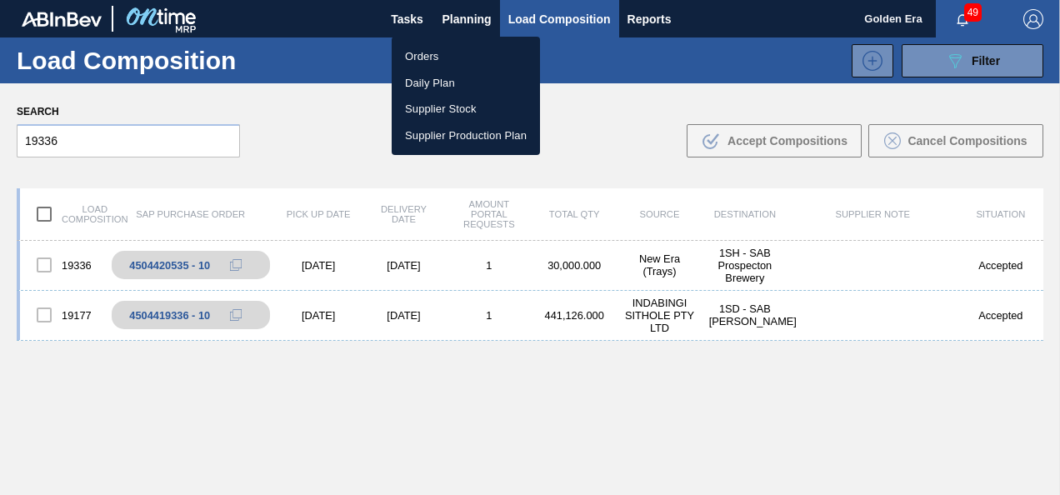
click at [453, 59] on li "Orders" at bounding box center [466, 56] width 148 height 27
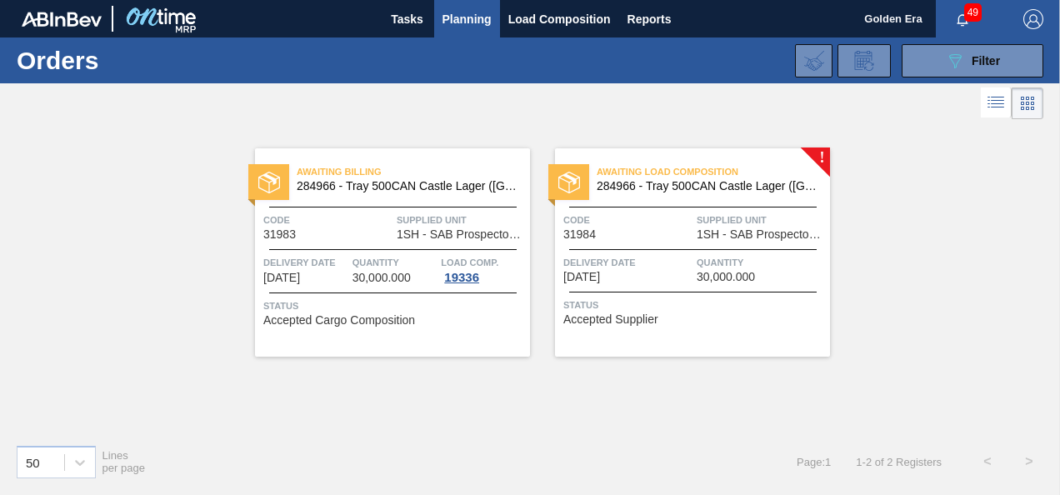
click at [740, 180] on span "284966 - Tray 500CAN Castle Lager ([GEOGRAPHIC_DATA])" at bounding box center [707, 186] width 220 height 13
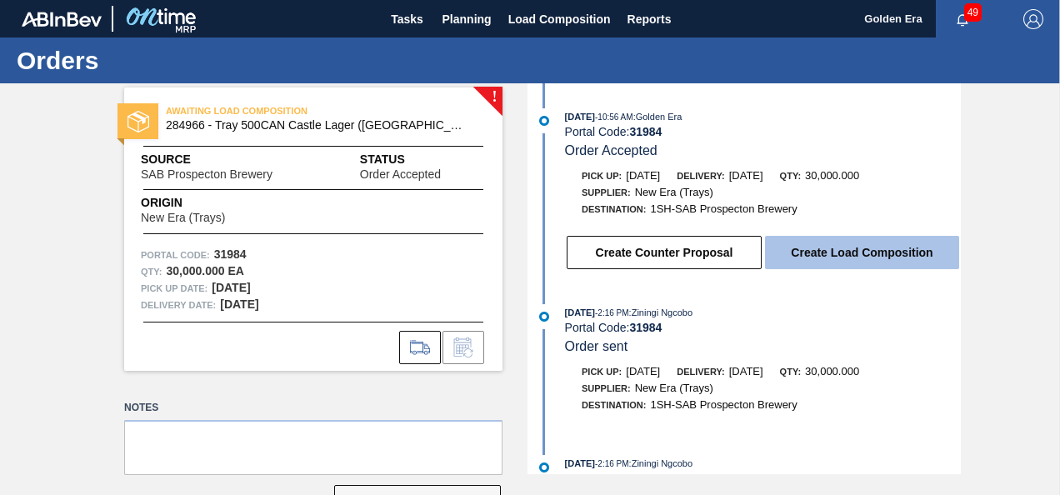
click at [850, 248] on button "Create Load Composition" at bounding box center [862, 252] width 194 height 33
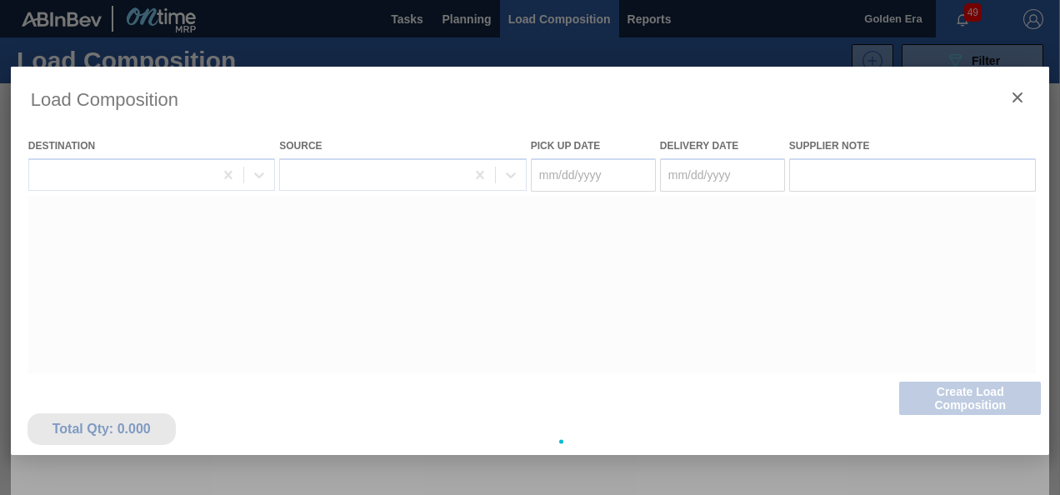
type Date "[DATE]"
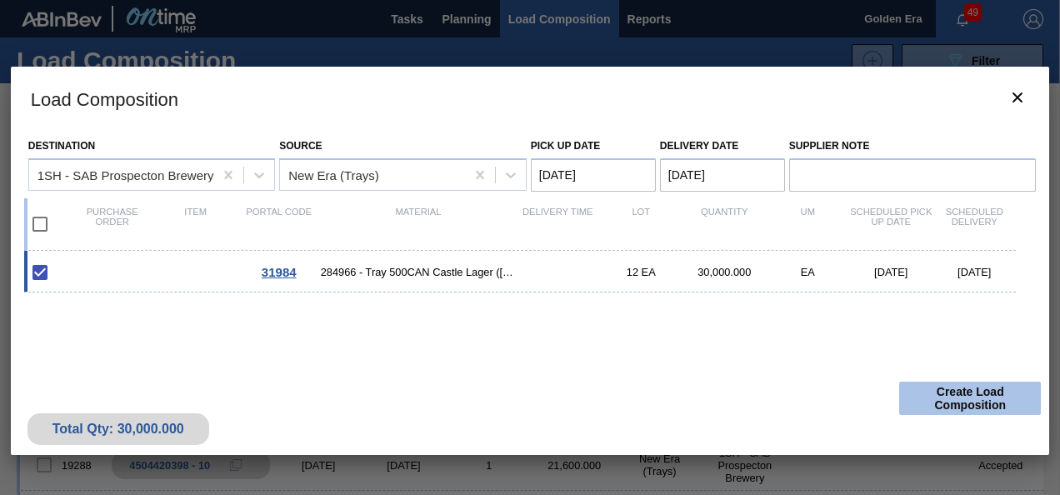
click at [914, 392] on button "Create Load Composition" at bounding box center [970, 398] width 142 height 33
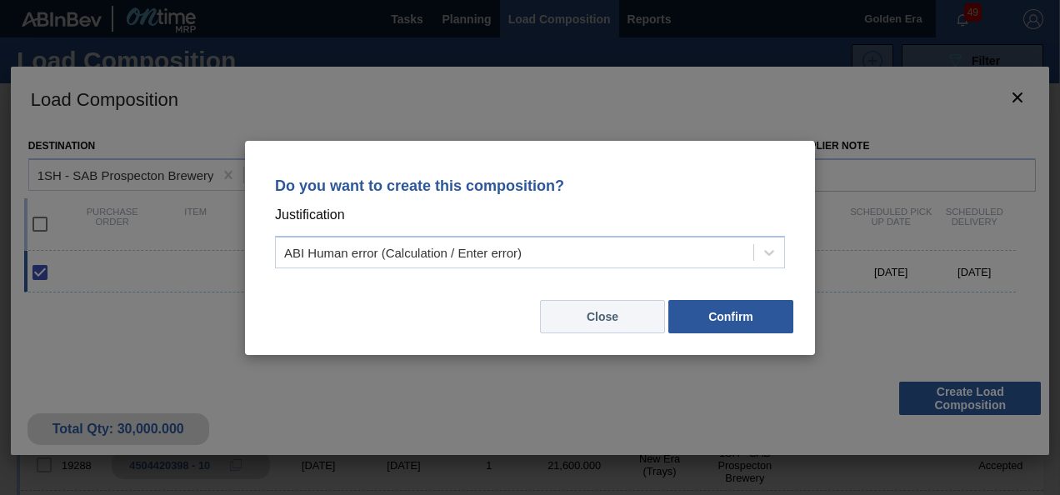
click at [648, 325] on button "Close" at bounding box center [602, 316] width 125 height 33
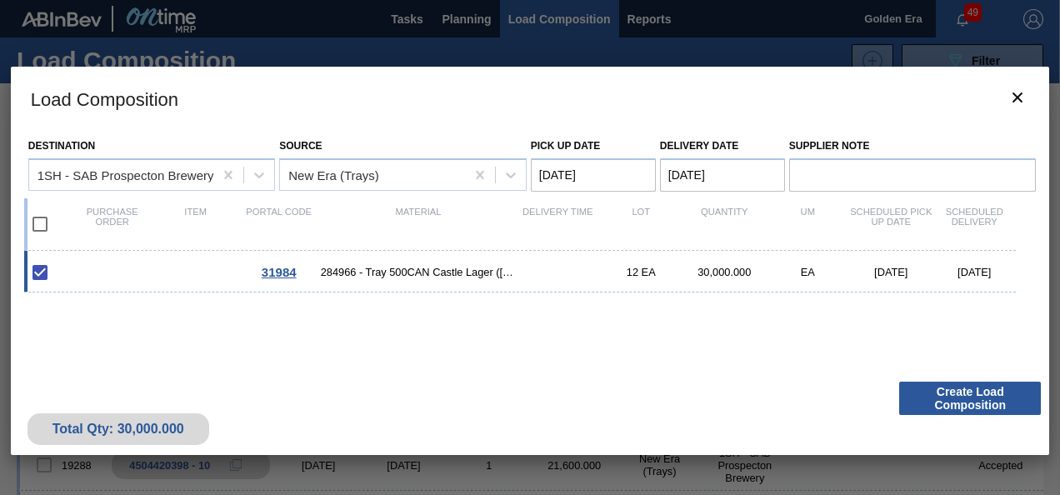
click at [620, 178] on Date "[DATE]" at bounding box center [593, 174] width 125 height 33
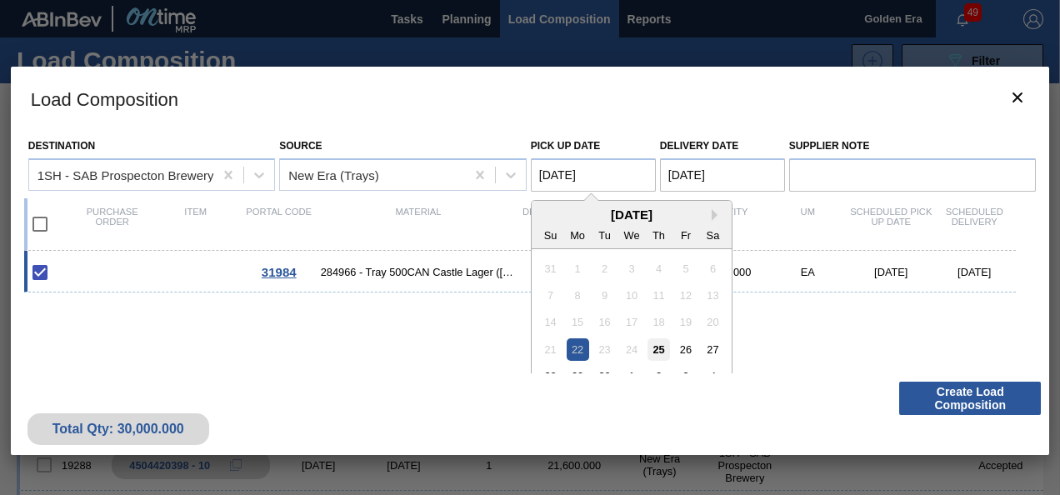
click at [658, 350] on div "25" at bounding box center [659, 349] width 23 height 23
type Date "[DATE]"
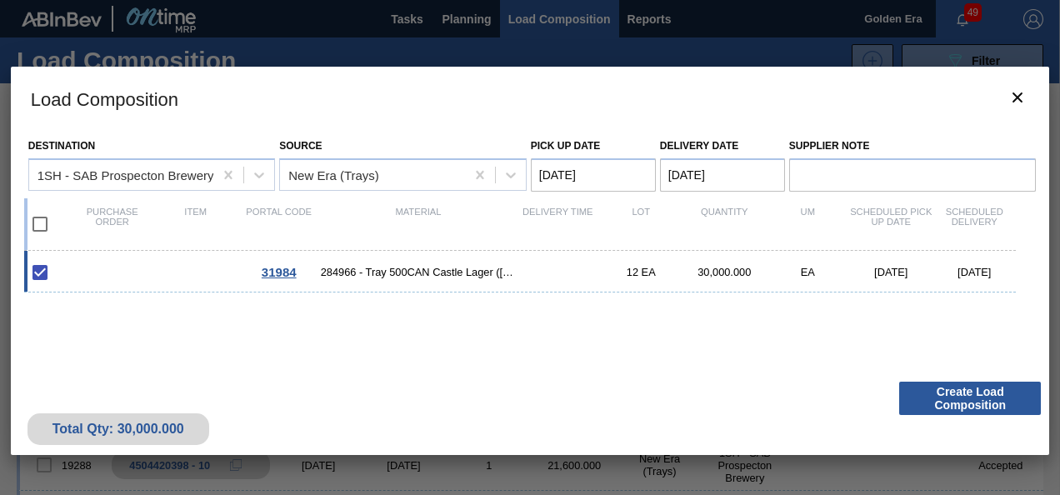
click at [707, 186] on Date "[DATE]" at bounding box center [722, 174] width 125 height 33
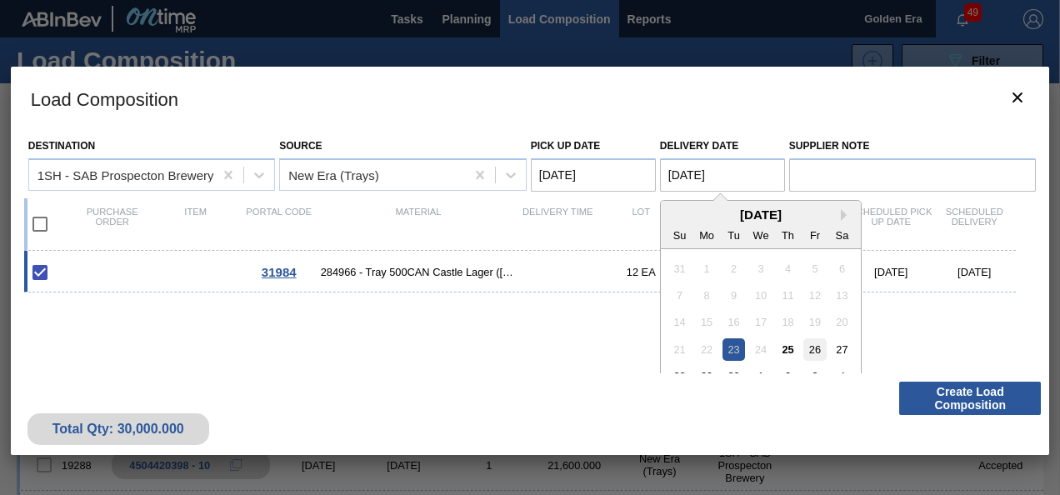
click at [820, 351] on div "26" at bounding box center [814, 349] width 23 height 23
type Date "[DATE]"
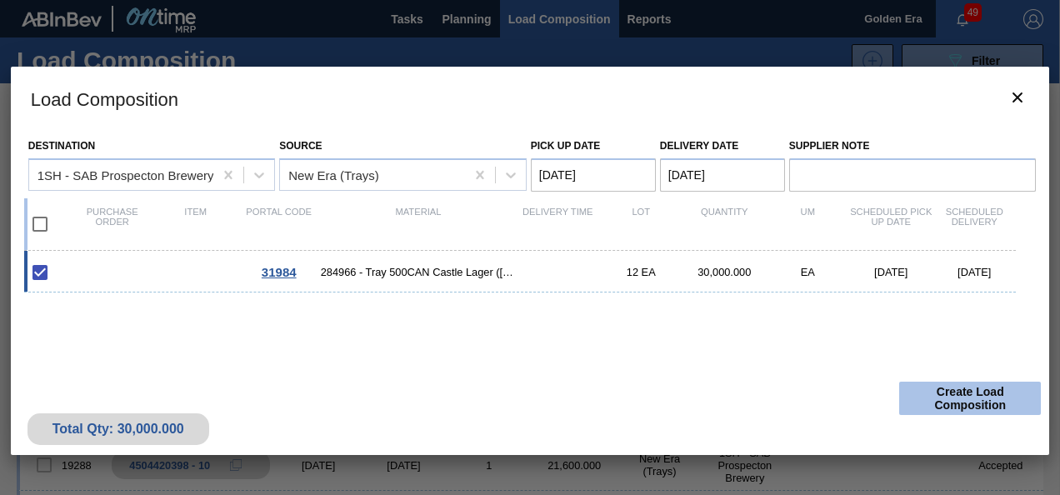
click at [939, 393] on button "Create Load Composition" at bounding box center [970, 398] width 142 height 33
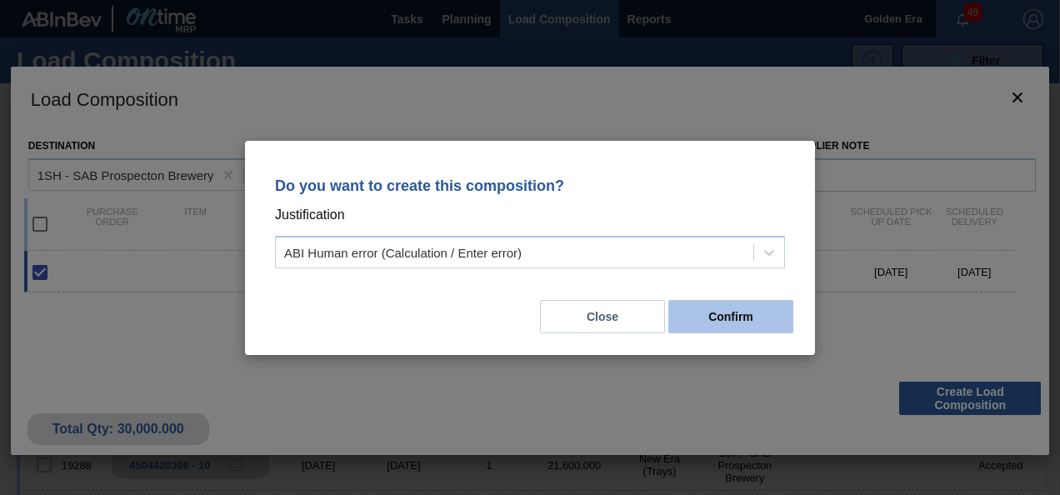
click at [708, 311] on button "Confirm" at bounding box center [730, 316] width 125 height 33
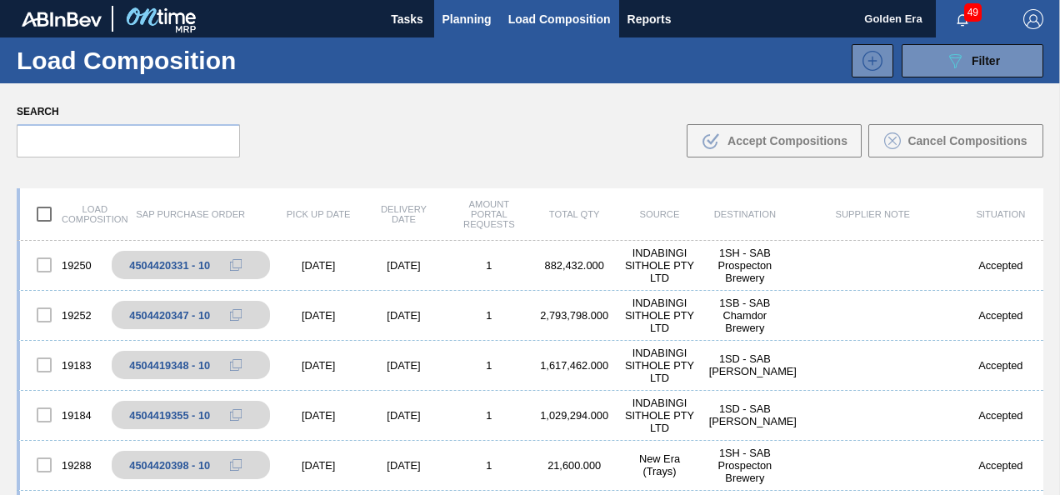
click at [452, 25] on span "Planning" at bounding box center [467, 19] width 49 height 20
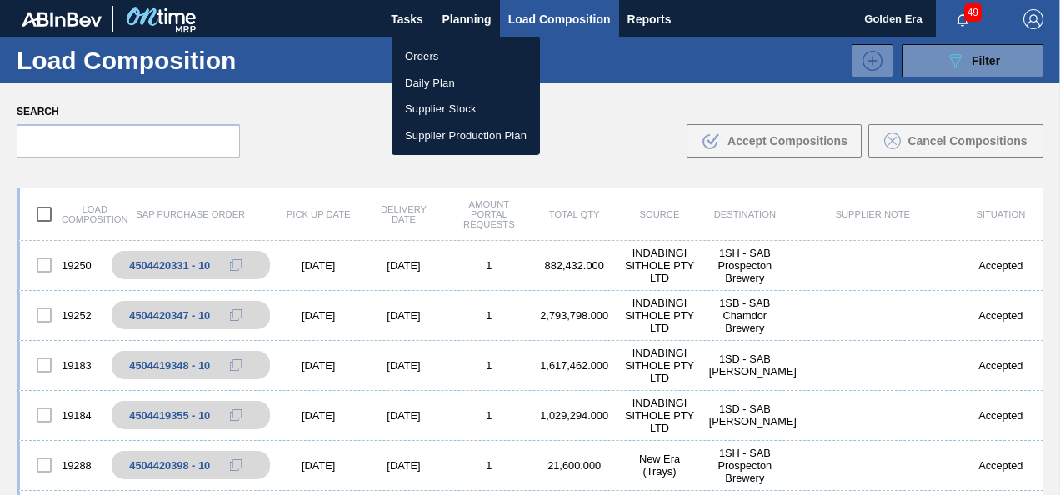
click at [442, 58] on li "Orders" at bounding box center [466, 56] width 148 height 27
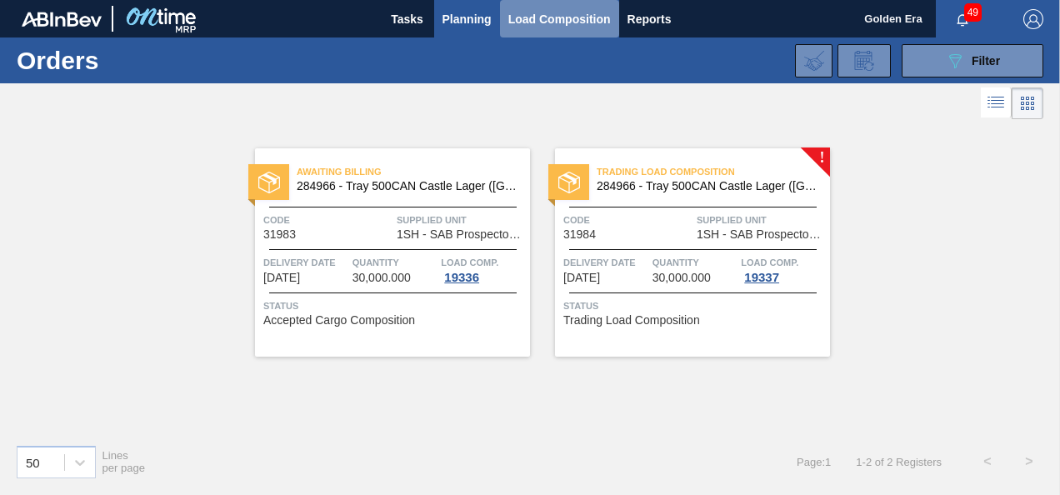
click at [546, 25] on span "Load Composition" at bounding box center [559, 19] width 103 height 20
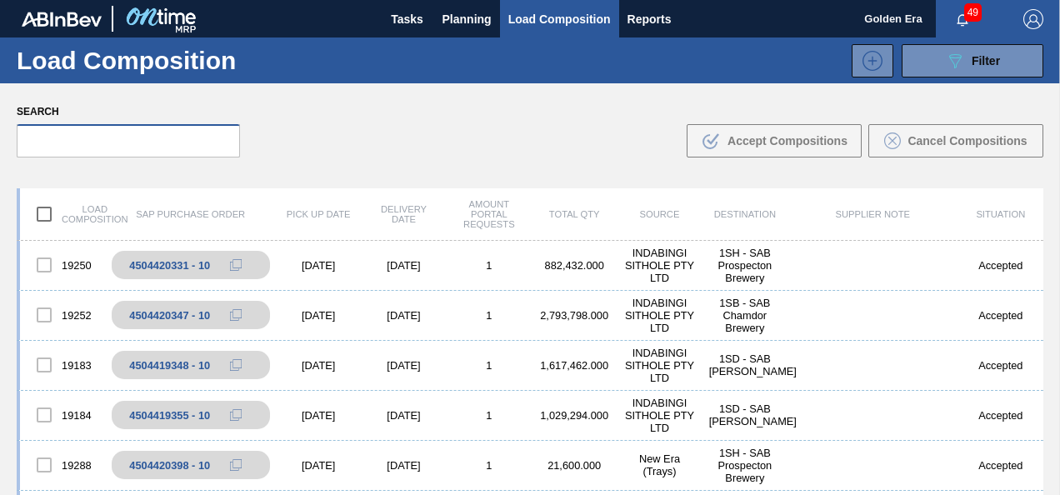
click at [163, 138] on input "text" at bounding box center [128, 140] width 223 height 33
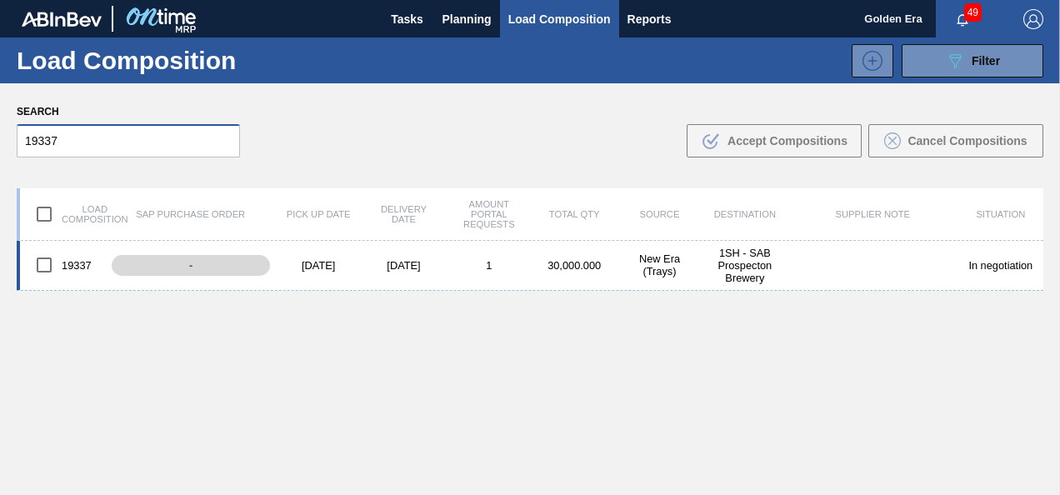
type input "19337"
click at [43, 263] on input "checkbox" at bounding box center [44, 265] width 35 height 35
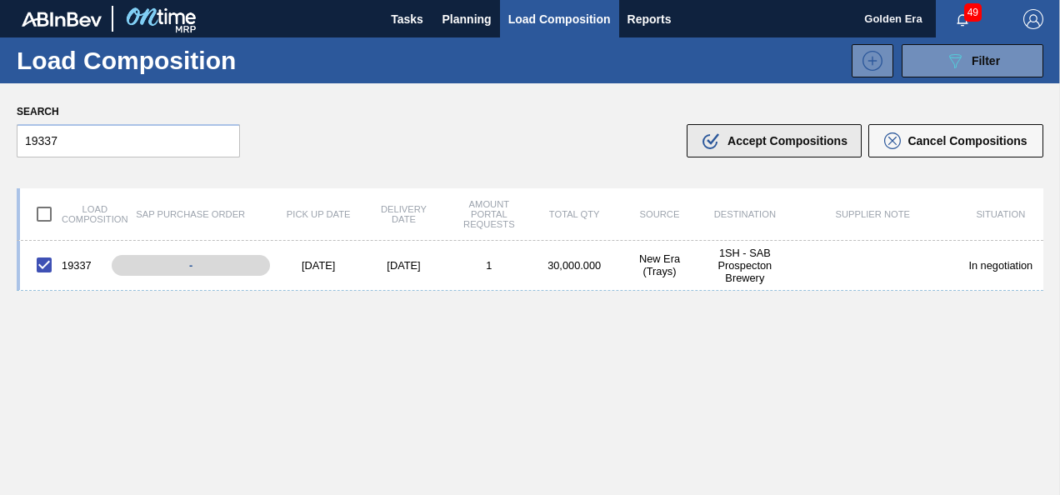
click at [753, 128] on button ".b{fill:var(--color-action-default)} Accept Compositions" at bounding box center [774, 140] width 175 height 33
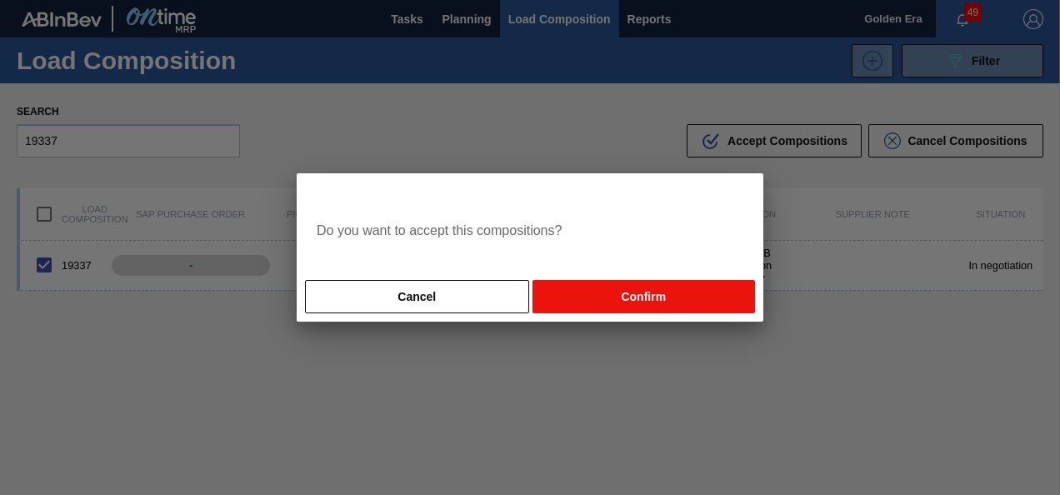
click at [640, 293] on button "Confirm" at bounding box center [644, 296] width 223 height 33
checkbox input "false"
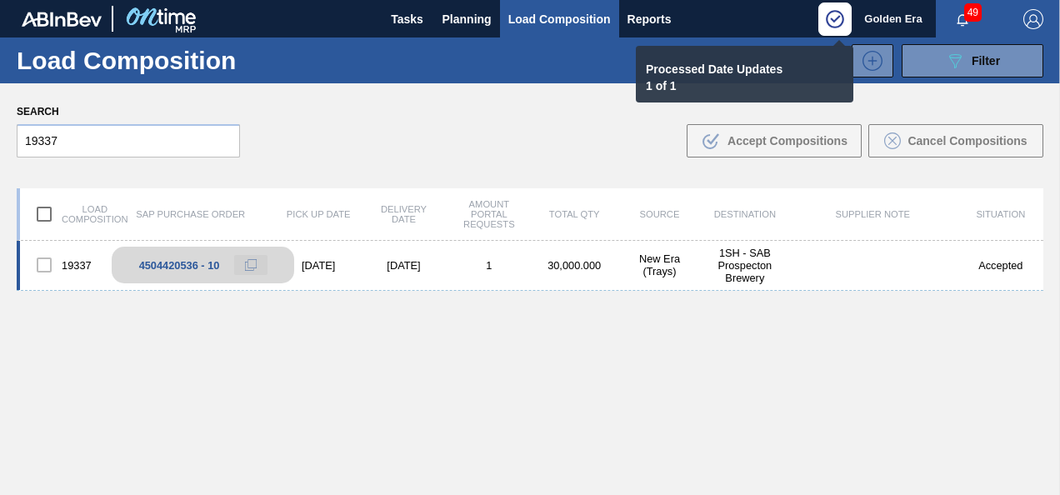
click at [248, 268] on icon at bounding box center [251, 265] width 6 height 7
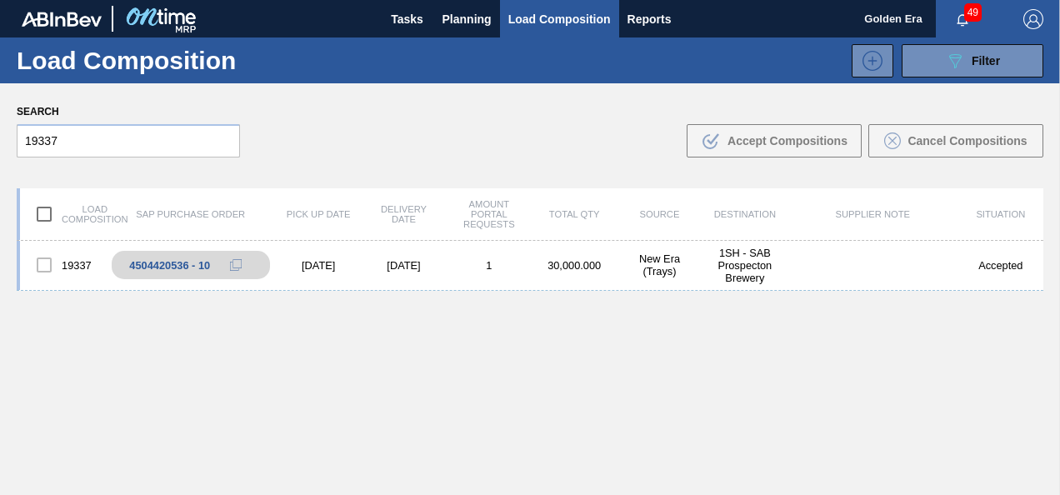
click at [1035, 12] on img "button" at bounding box center [1033, 19] width 20 height 20
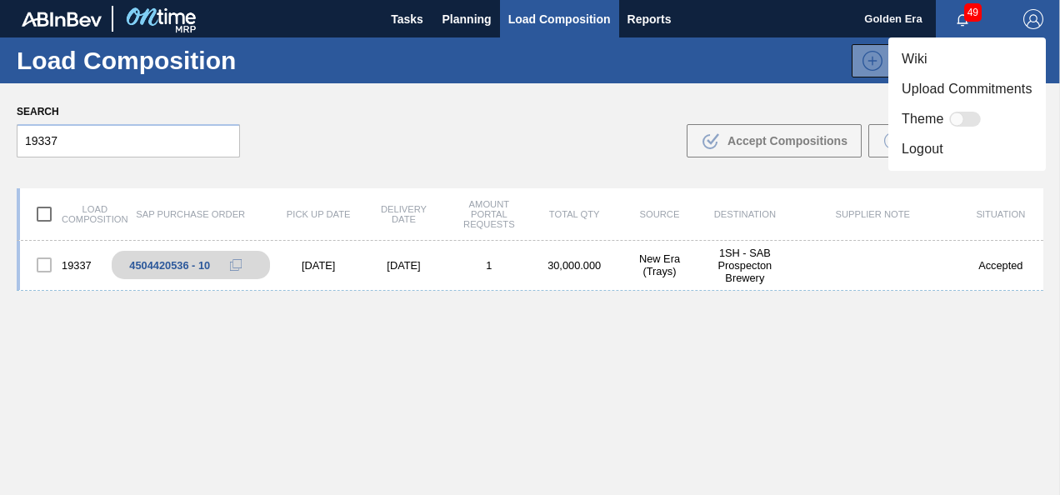
click at [925, 153] on li "Logout" at bounding box center [967, 149] width 158 height 30
